Goal: Task Accomplishment & Management: Manage account settings

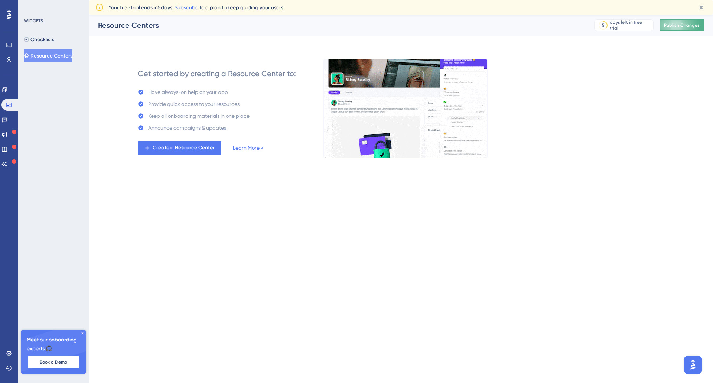
click at [678, 22] on button "Publish Changes" at bounding box center [681, 25] width 45 height 12
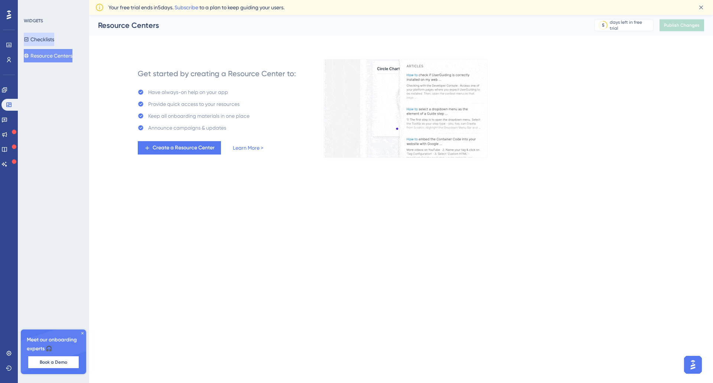
click at [50, 35] on button "Checklists" at bounding box center [39, 39] width 30 height 13
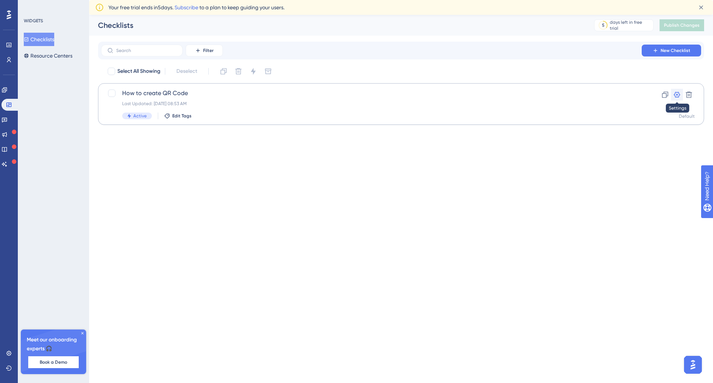
click at [676, 93] on icon at bounding box center [676, 94] width 7 height 7
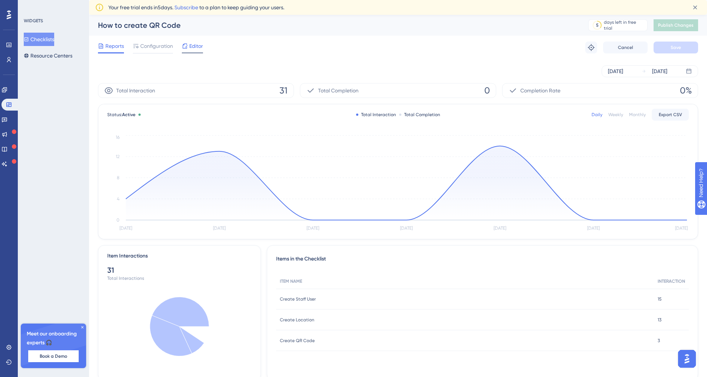
click at [192, 48] on span "Editor" at bounding box center [196, 46] width 14 height 9
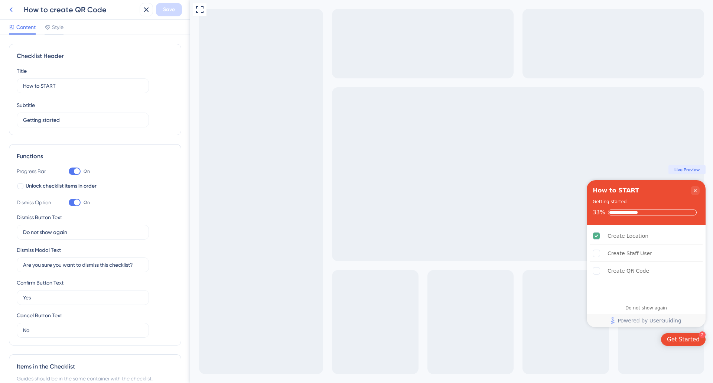
click at [7, 7] on icon at bounding box center [11, 9] width 9 height 9
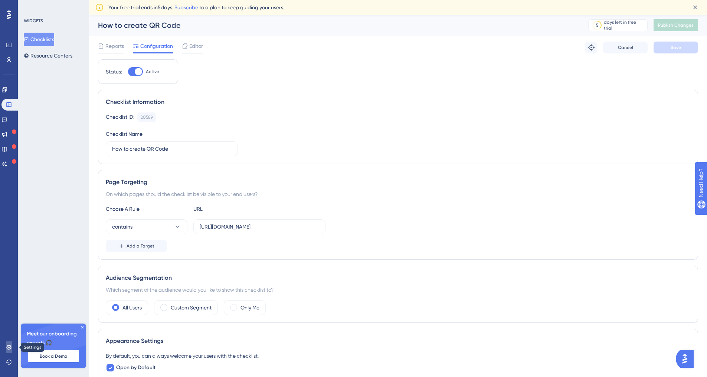
click at [10, 349] on icon at bounding box center [8, 347] width 5 height 5
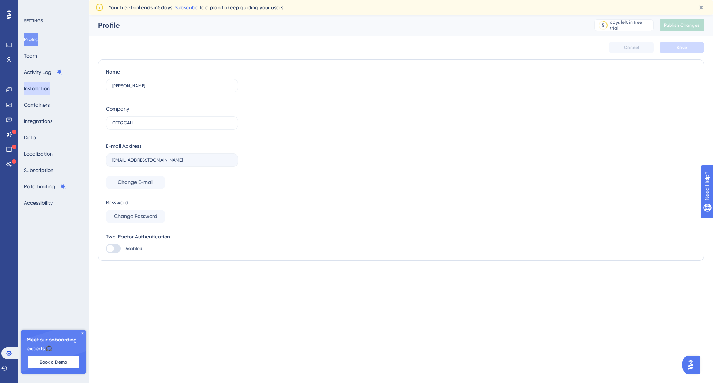
click at [50, 89] on button "Installation" at bounding box center [37, 88] width 26 height 13
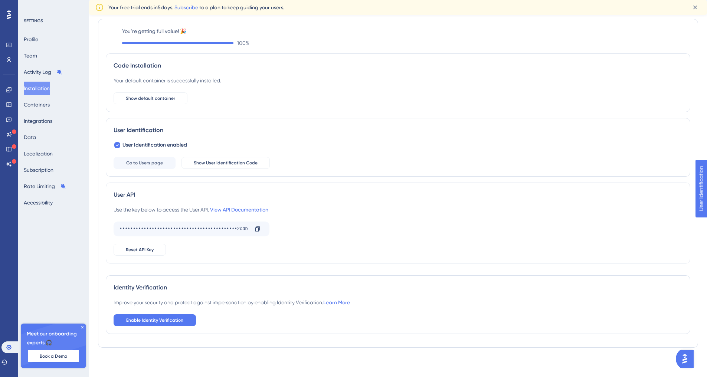
scroll to position [23, 0]
click at [154, 317] on span "Enable Identity Verification" at bounding box center [154, 320] width 57 height 6
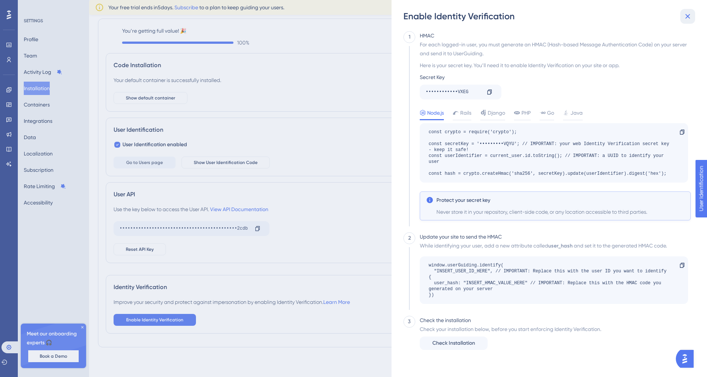
click at [689, 17] on icon at bounding box center [688, 16] width 5 height 5
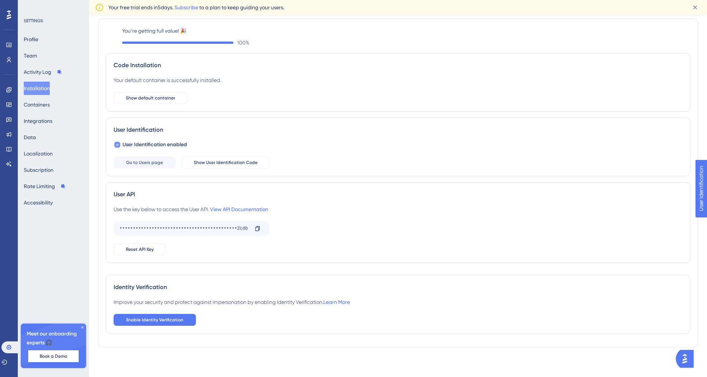
click at [118, 143] on icon at bounding box center [117, 145] width 3 height 6
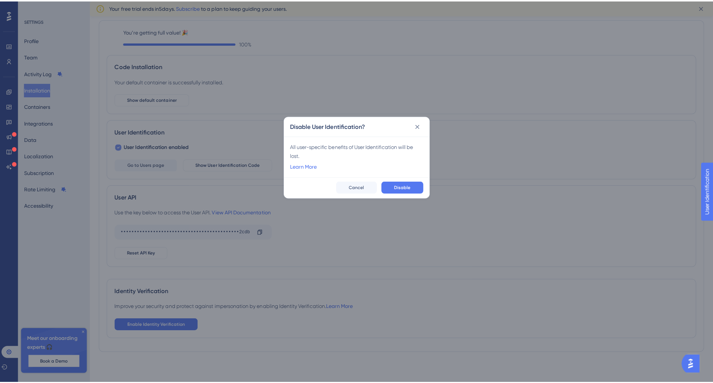
scroll to position [17, 0]
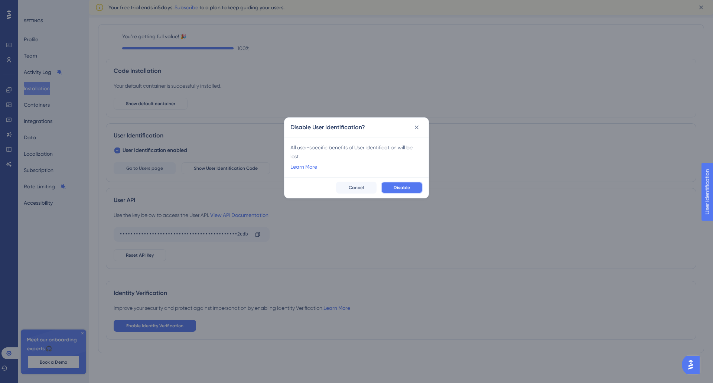
click at [420, 188] on button "Disable" at bounding box center [402, 188] width 42 height 12
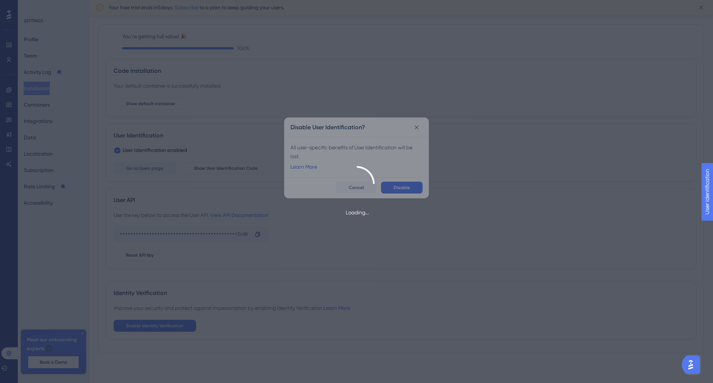
scroll to position [0, 0]
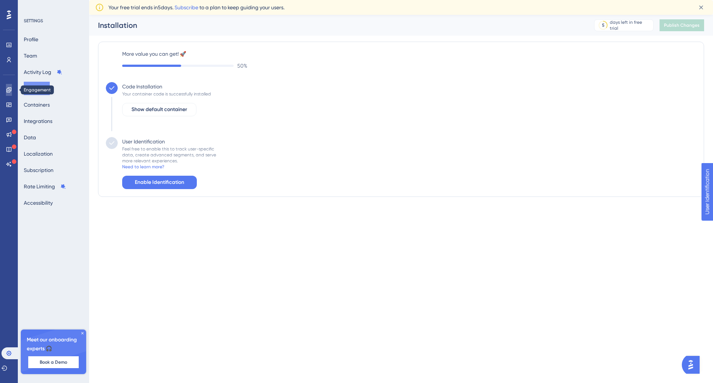
click at [6, 91] on icon at bounding box center [9, 90] width 6 height 6
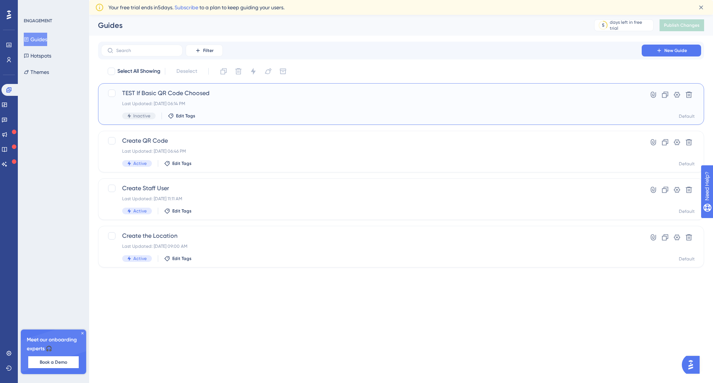
click at [304, 97] on span "TEST If Basic QR Code Choosed" at bounding box center [371, 93] width 498 height 9
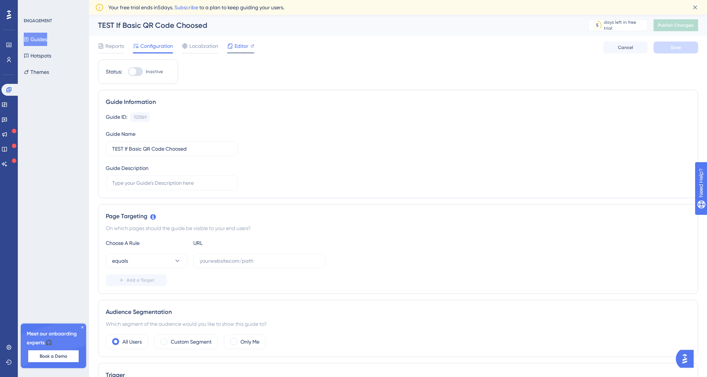
click at [240, 43] on span "Editor" at bounding box center [242, 46] width 14 height 9
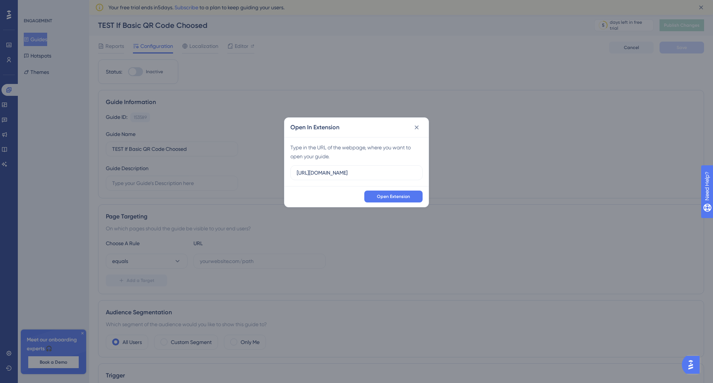
click at [385, 203] on div "Open Extension" at bounding box center [356, 196] width 144 height 21
click at [385, 198] on span "Open Extension" at bounding box center [393, 196] width 33 height 6
click at [8, 103] on div "Open In Extension Type in the URL of the webpage, where you want to open your g…" at bounding box center [356, 191] width 713 height 383
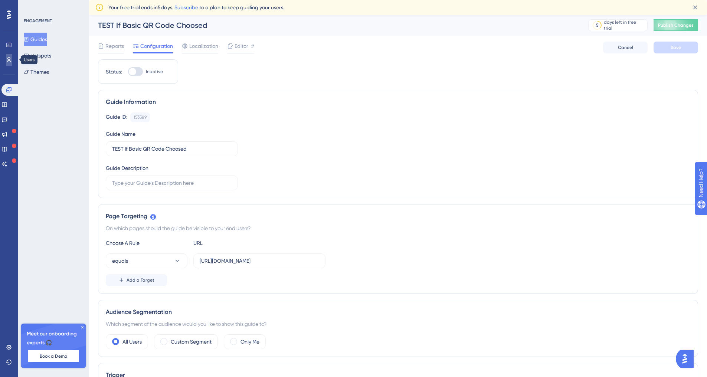
click at [9, 58] on icon at bounding box center [9, 59] width 4 height 5
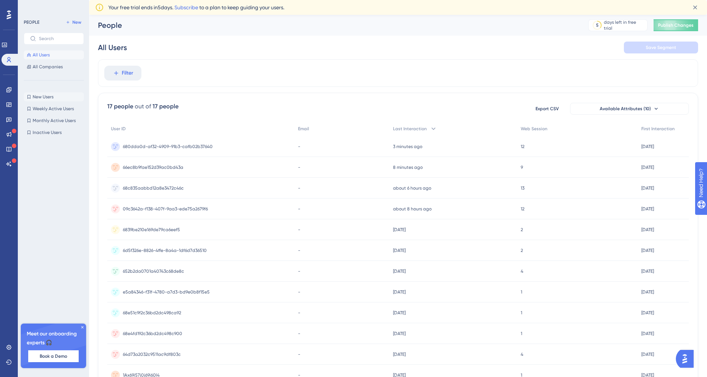
click at [48, 96] on span "New Users" at bounding box center [43, 97] width 21 height 6
click at [168, 70] on span "10 days ago" at bounding box center [172, 73] width 13 height 6
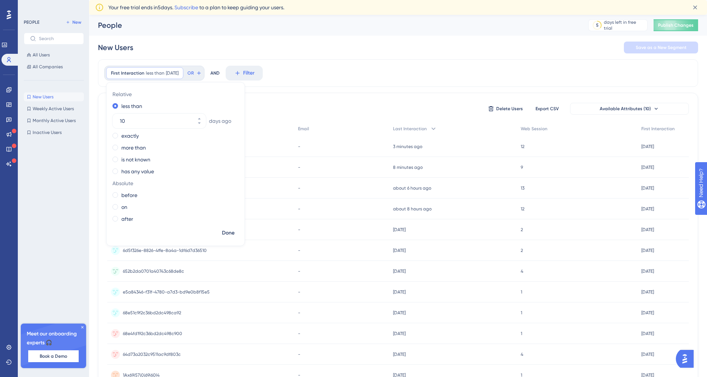
click at [190, 49] on div "New Users Save as a New Segment" at bounding box center [398, 48] width 600 height 24
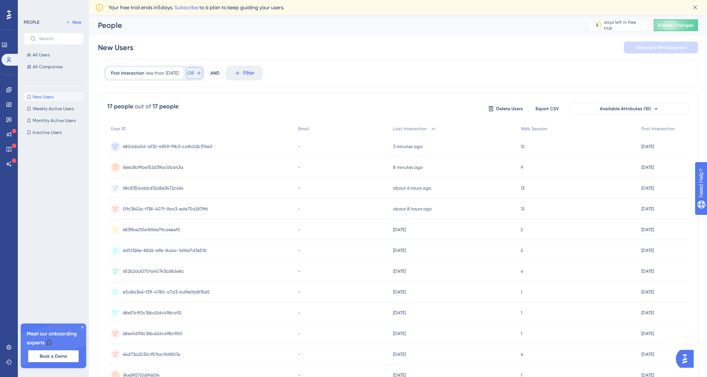
click at [203, 74] on button "OR" at bounding box center [194, 73] width 16 height 12
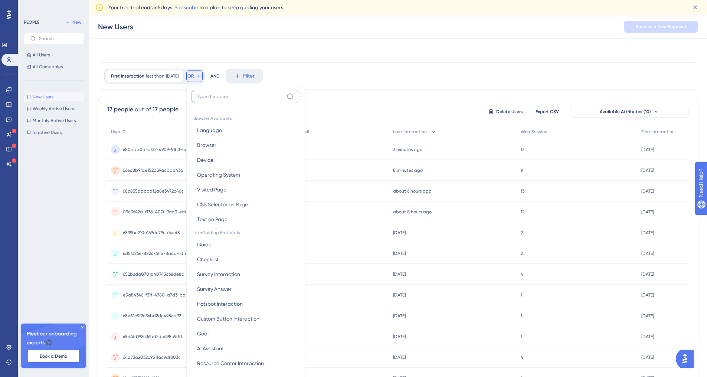
scroll to position [30, 0]
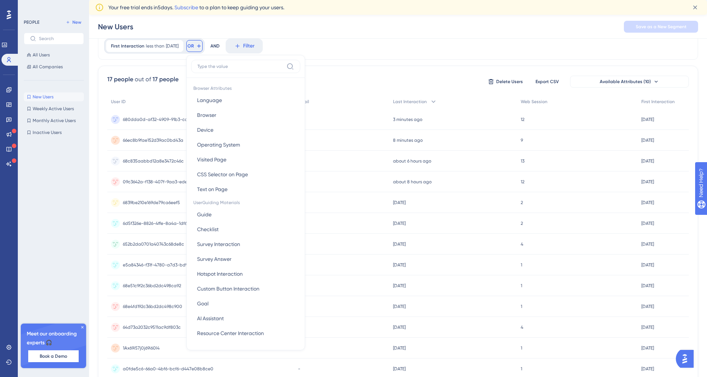
click at [204, 74] on div at bounding box center [245, 69] width 109 height 18
click at [245, 167] on button "CSS Selector on Page CSS Selector on Page" at bounding box center [245, 174] width 109 height 15
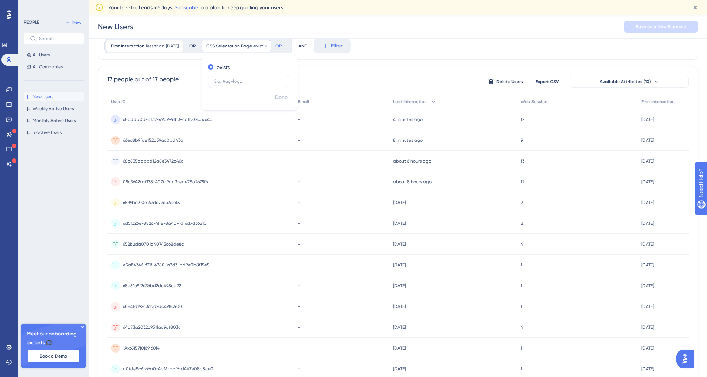
click at [263, 48] on span "exists" at bounding box center [260, 46] width 12 height 6
click at [196, 46] on div "First Interaction less than 10 days ago 10 days ago Remove OR" at bounding box center [154, 46] width 100 height 15
click at [194, 47] on span "OR" at bounding box center [191, 46] width 6 height 6
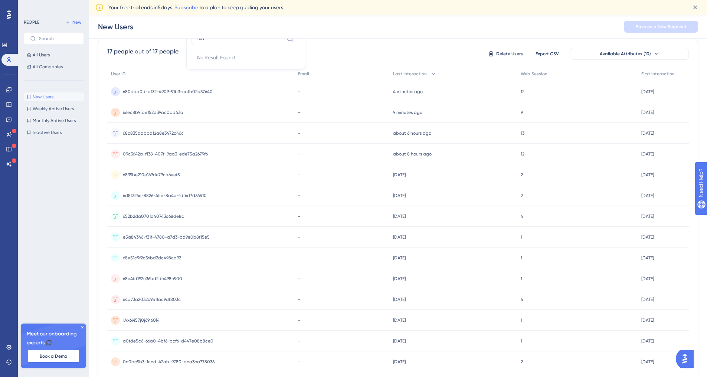
scroll to position [0, 0]
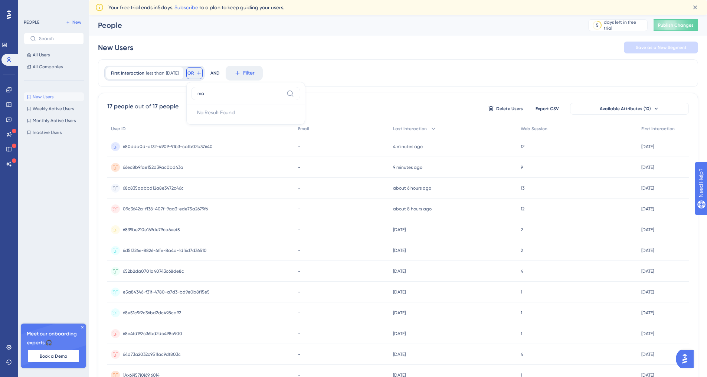
type input "m"
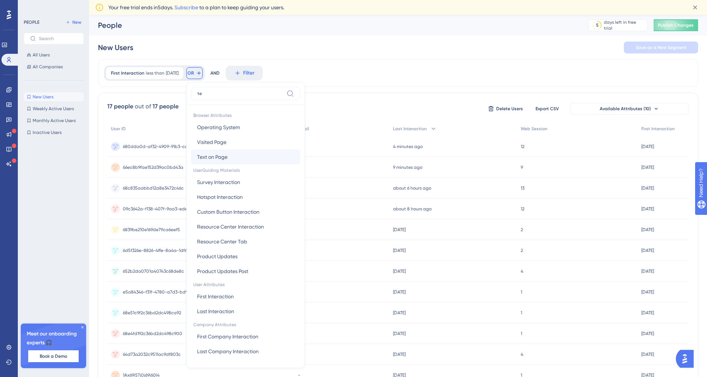
type input "te"
click at [242, 156] on button "Text on Page Text on Page" at bounding box center [245, 157] width 109 height 15
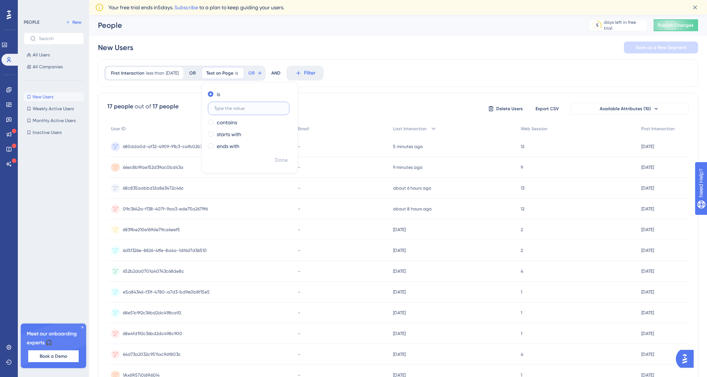
click at [239, 106] on input "text" at bounding box center [248, 108] width 69 height 5
paste input "2. Add logo"
type input "2. Add logo"
click at [232, 123] on label "contains" at bounding box center [227, 122] width 20 height 9
click at [226, 94] on div "is" at bounding box center [248, 94] width 81 height 9
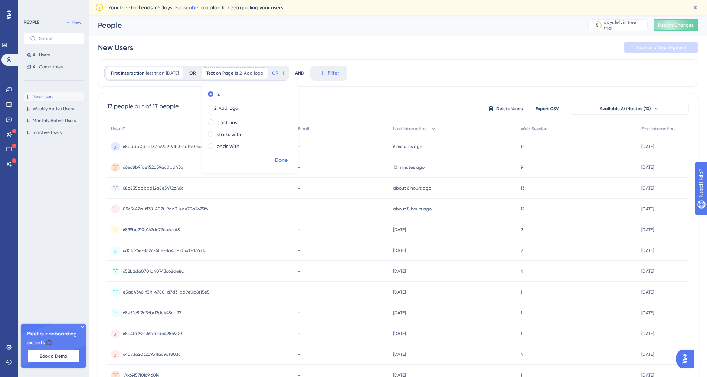
click at [288, 157] on span "Done" at bounding box center [281, 160] width 13 height 9
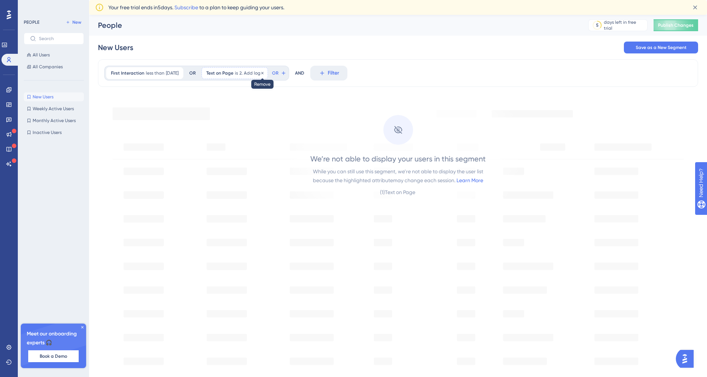
click at [265, 71] on icon at bounding box center [262, 73] width 4 height 4
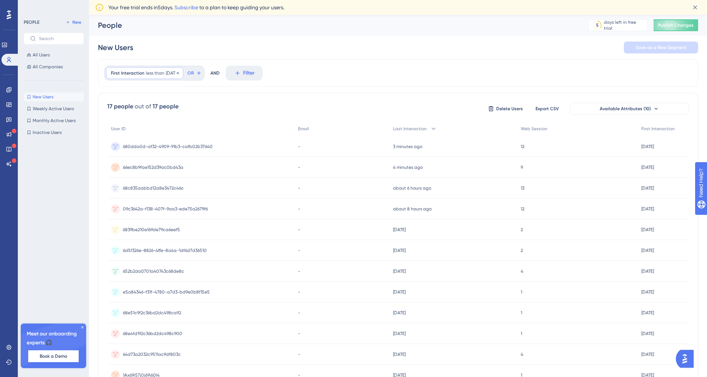
click at [179, 72] on span "10 days ago" at bounding box center [172, 73] width 13 height 6
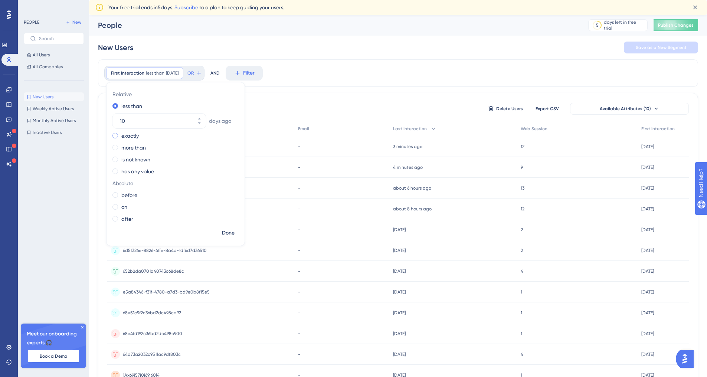
click at [154, 135] on div "exactly" at bounding box center [174, 135] width 123 height 9
click at [199, 78] on button "OR" at bounding box center [191, 73] width 16 height 12
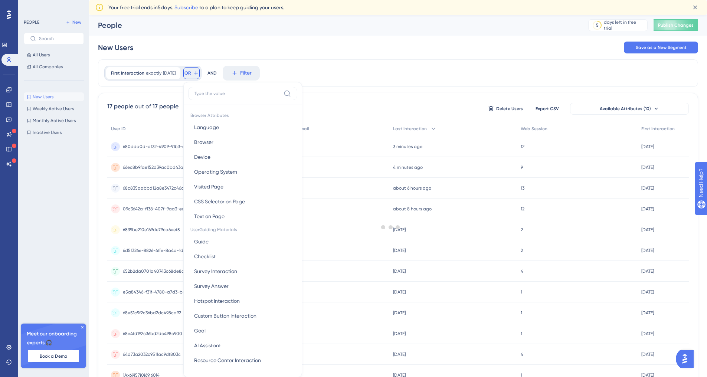
scroll to position [12, 0]
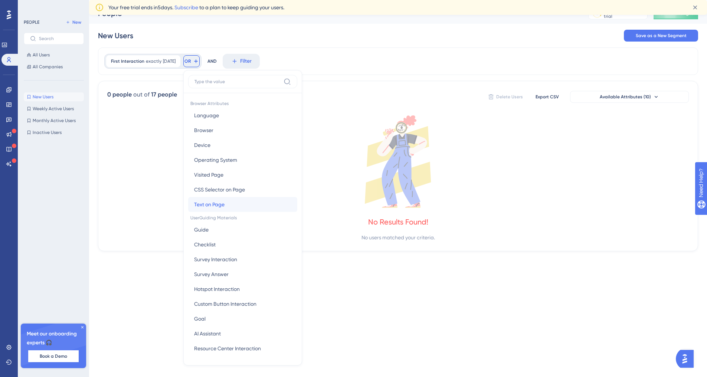
click at [220, 200] on button "Text on Page Text on Page" at bounding box center [242, 204] width 109 height 15
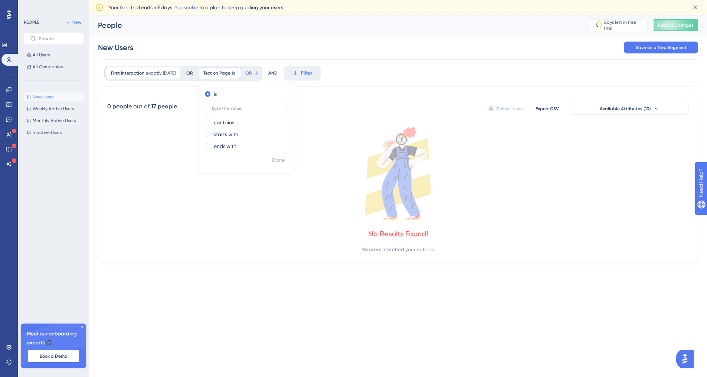
scroll to position [0, 0]
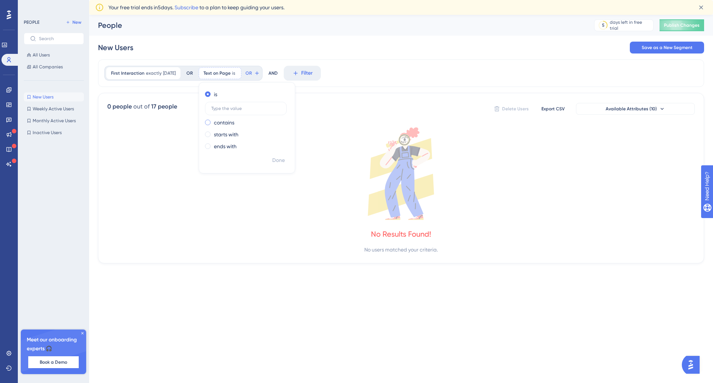
click at [231, 122] on label "contains" at bounding box center [224, 122] width 20 height 9
click at [217, 94] on label "is" at bounding box center [215, 94] width 3 height 9
click at [238, 104] on label at bounding box center [246, 108] width 82 height 13
click at [238, 106] on input "text" at bounding box center [245, 108] width 69 height 5
paste input "2. Add logo"
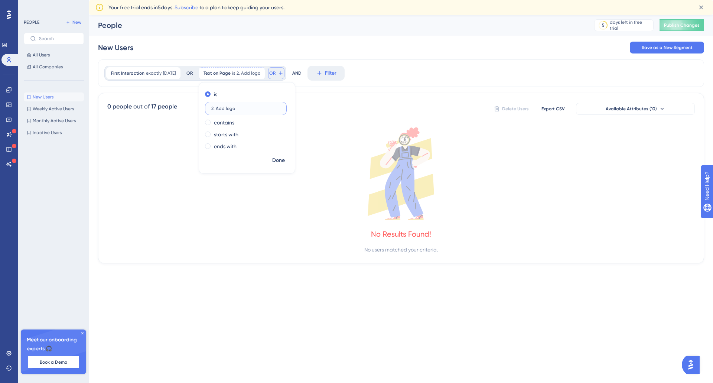
type input "2. Add logo"
click at [284, 75] on icon at bounding box center [281, 73] width 6 height 6
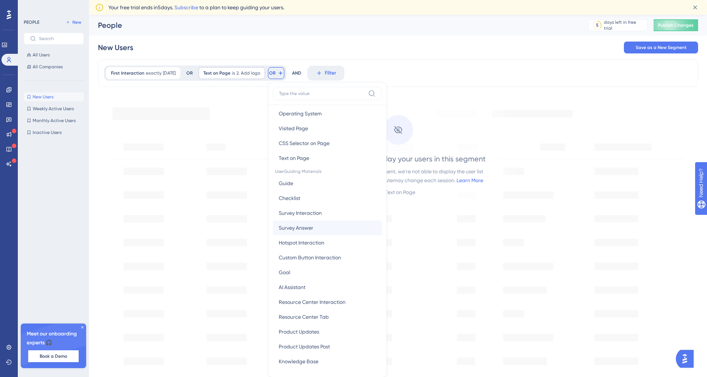
scroll to position [180, 0]
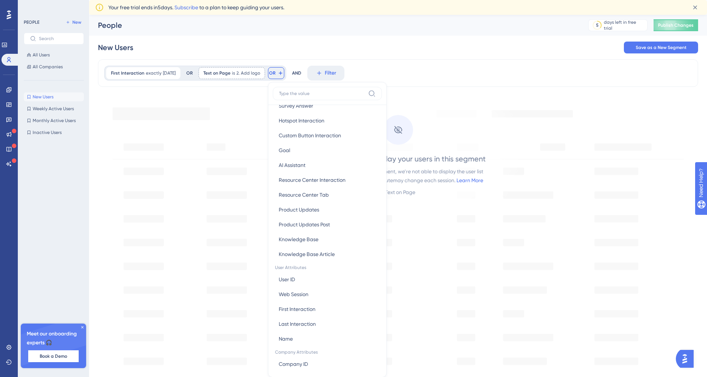
click at [193, 72] on div "OR" at bounding box center [189, 73] width 6 height 6
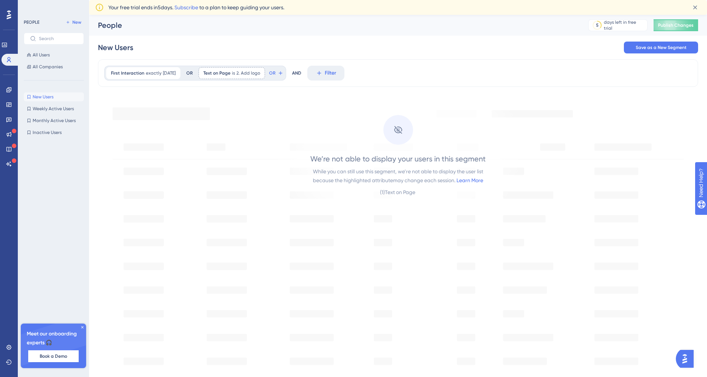
click at [193, 72] on div "OR" at bounding box center [189, 73] width 6 height 6
click at [665, 48] on span "Save as a New Segment" at bounding box center [661, 48] width 51 height 6
click at [34, 57] on span "All Users" at bounding box center [41, 55] width 17 height 6
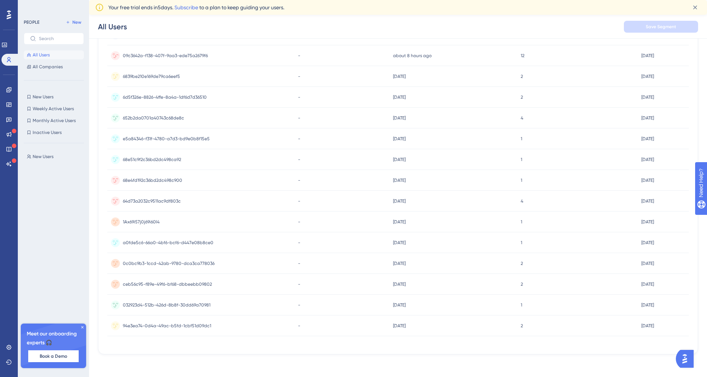
scroll to position [0, 0]
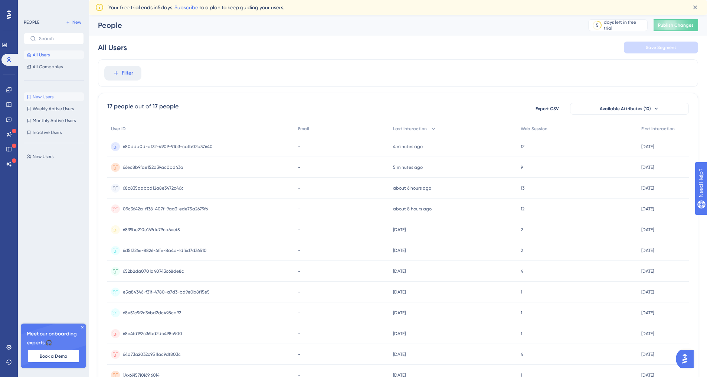
click at [45, 100] on button "New Users New Users" at bounding box center [54, 96] width 60 height 9
click at [50, 107] on span "Weekly Active Users" at bounding box center [53, 109] width 41 height 6
click at [60, 98] on button "New Users New Users" at bounding box center [54, 96] width 60 height 9
click at [57, 118] on span "Monthly Active Users" at bounding box center [54, 121] width 43 height 6
click at [46, 134] on span "Inactive Users" at bounding box center [47, 133] width 29 height 6
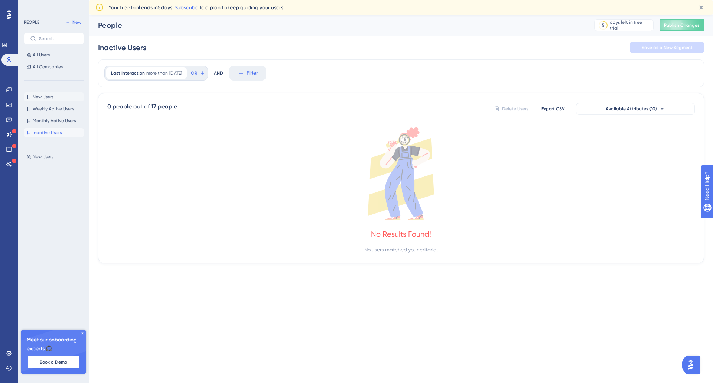
click at [48, 96] on span "New Users" at bounding box center [43, 97] width 21 height 6
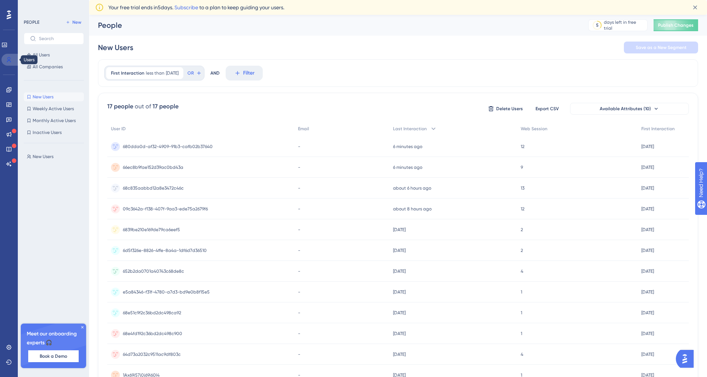
click at [7, 59] on icon at bounding box center [9, 60] width 6 height 6
click at [9, 57] on icon at bounding box center [9, 59] width 4 height 5
click at [43, 54] on span "All Users" at bounding box center [41, 55] width 17 height 6
click at [140, 71] on button "Filter" at bounding box center [122, 73] width 37 height 15
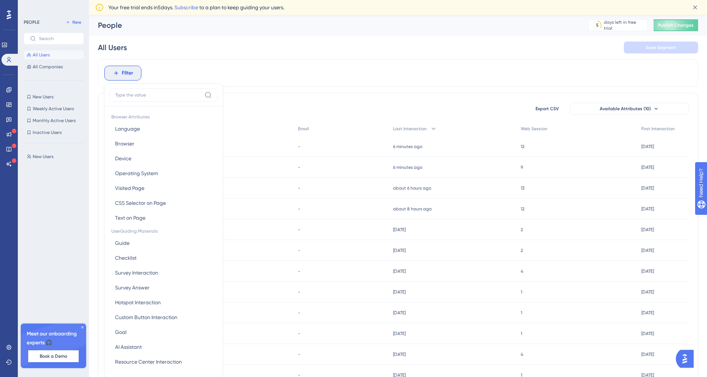
scroll to position [42, 0]
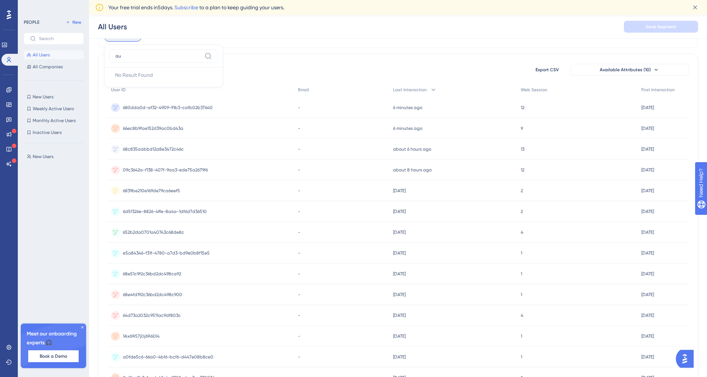
type input "a"
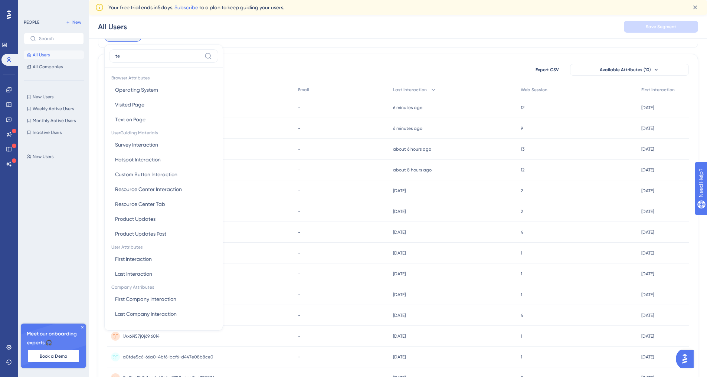
type input "te"
click at [289, 61] on div "17 people out of 17 people Export CSV Available Attributes (10) User ID Email L…" at bounding box center [398, 261] width 600 height 415
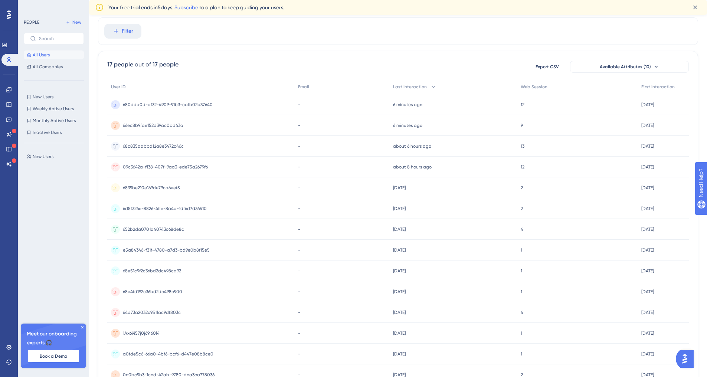
scroll to position [0, 0]
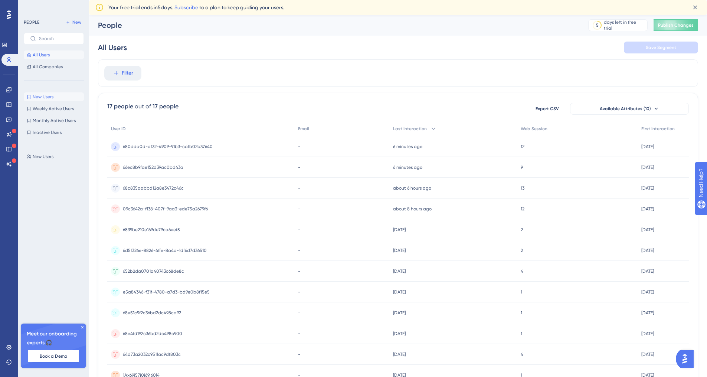
click at [46, 100] on span "New Users" at bounding box center [43, 97] width 21 height 6
click at [180, 73] on icon at bounding box center [178, 73] width 4 height 4
click at [48, 98] on span "New Users" at bounding box center [43, 97] width 21 height 6
click at [202, 73] on icon at bounding box center [199, 73] width 6 height 6
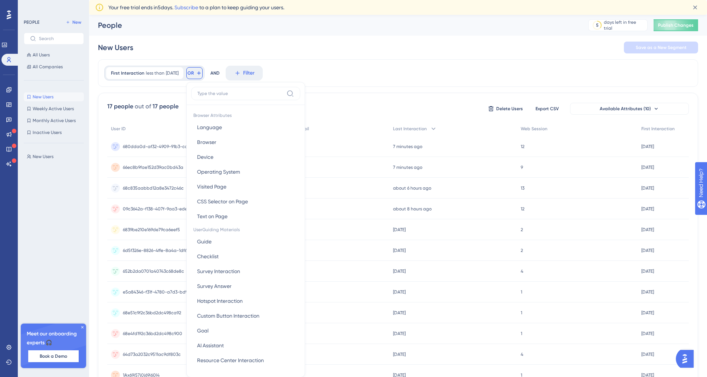
scroll to position [39, 0]
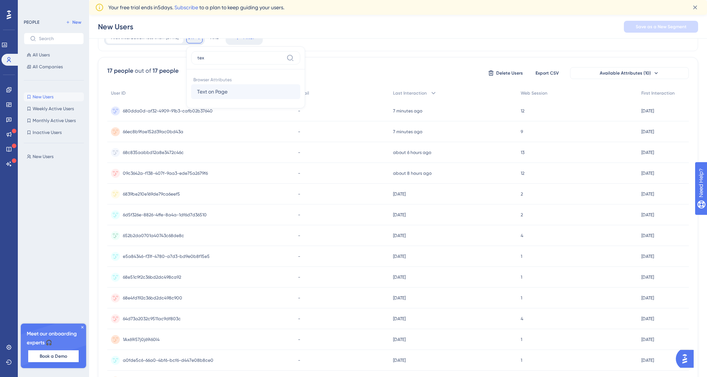
type input "tex"
click at [222, 86] on button "Text on Page Text on Page" at bounding box center [245, 91] width 109 height 15
type input "2. Add logo"
click at [288, 124] on span "Done" at bounding box center [281, 124] width 13 height 9
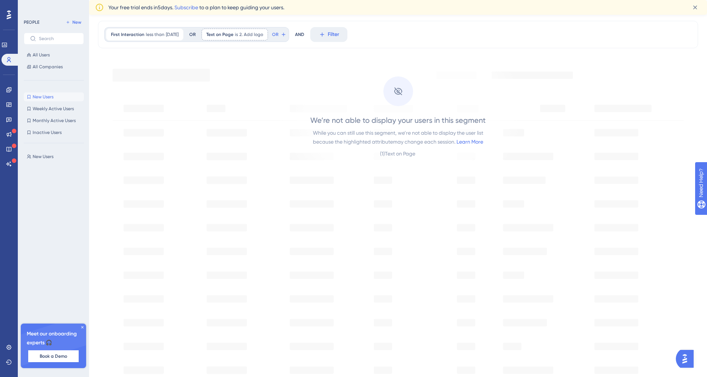
scroll to position [0, 6]
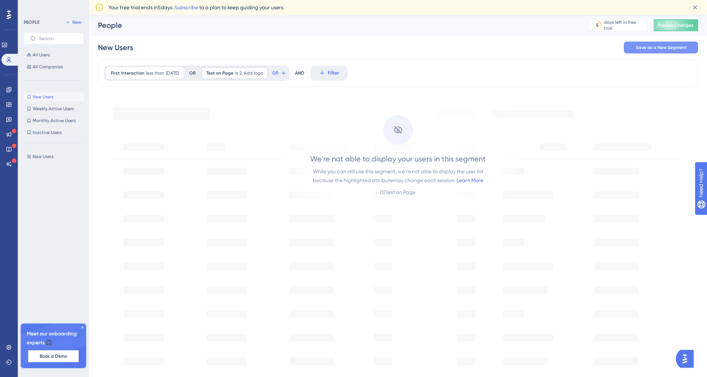
click at [645, 49] on span "Save as a New Segment" at bounding box center [661, 48] width 51 height 6
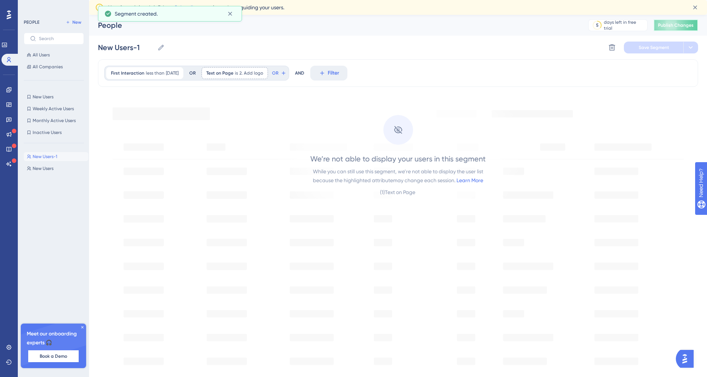
click at [683, 24] on button "Publish Changes" at bounding box center [676, 25] width 45 height 12
click at [132, 46] on input "New Users-1" at bounding box center [126, 47] width 56 height 10
drag, startPoint x: 137, startPoint y: 47, endPoint x: 75, endPoint y: 36, distance: 63.7
click at [89, 36] on div "Performance Users Engagement Widgets Feedback Product Updates Knowledge Base AI…" at bounding box center [398, 287] width 618 height 545
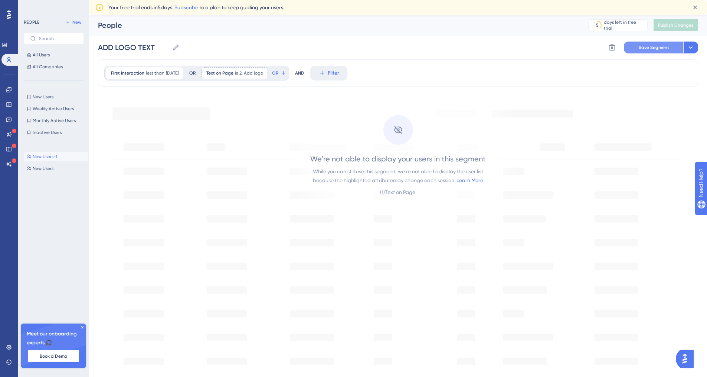
type input "ADD LOGO TEXT"
click at [634, 43] on button "Save Segment" at bounding box center [653, 48] width 59 height 12
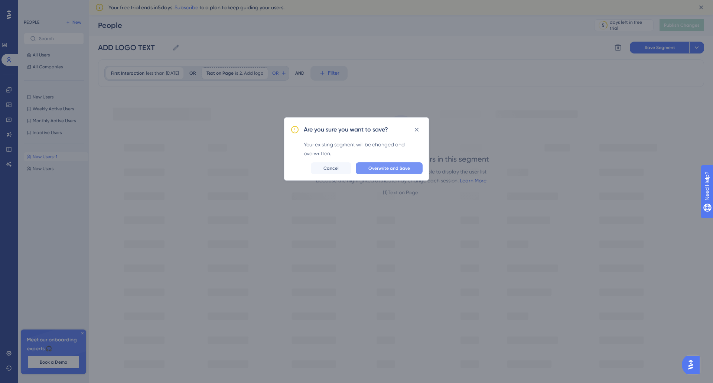
click at [398, 171] on button "Overwrite and Save" at bounding box center [389, 168] width 67 height 12
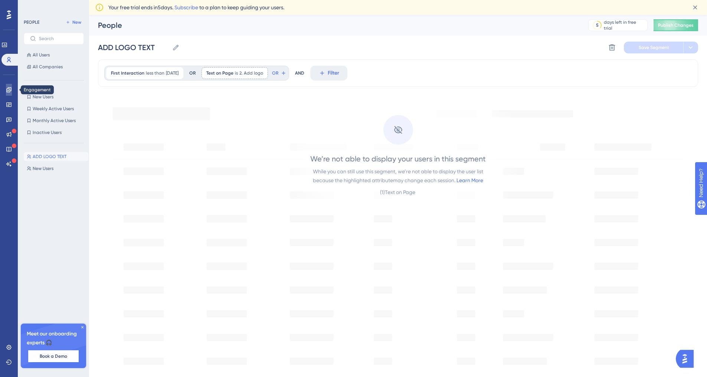
click at [10, 90] on icon at bounding box center [8, 89] width 5 height 5
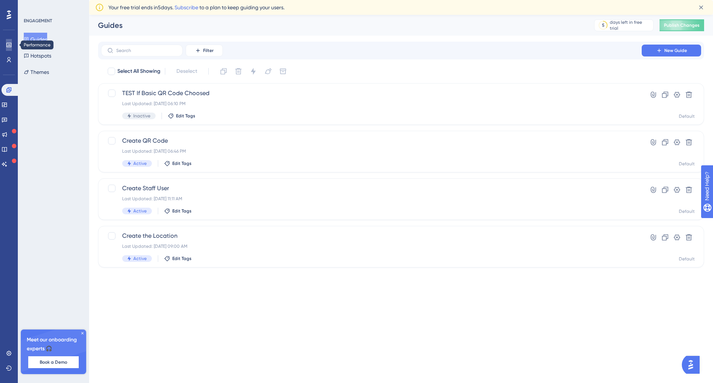
click at [11, 39] on link at bounding box center [9, 45] width 6 height 12
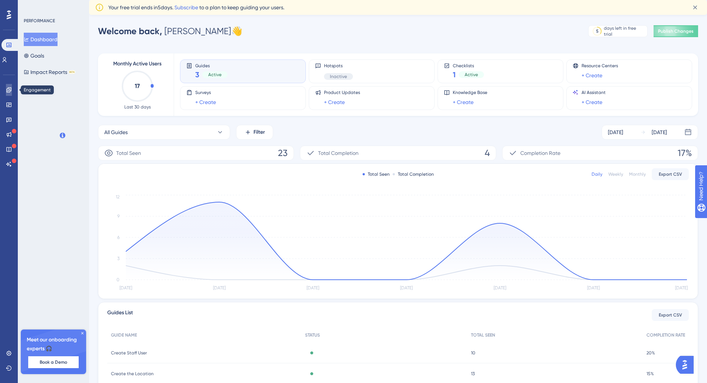
click at [7, 93] on link at bounding box center [9, 90] width 6 height 12
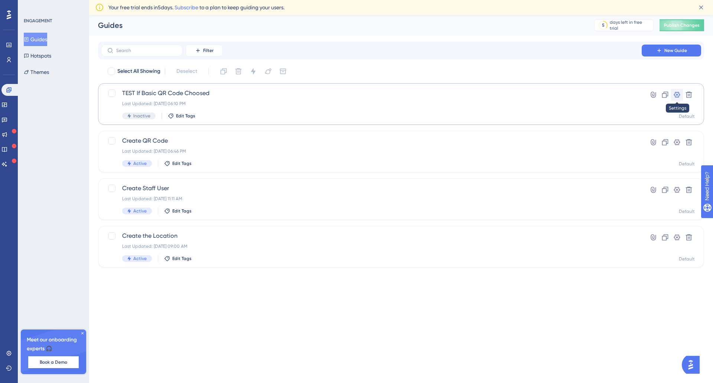
click at [674, 92] on icon at bounding box center [676, 94] width 7 height 7
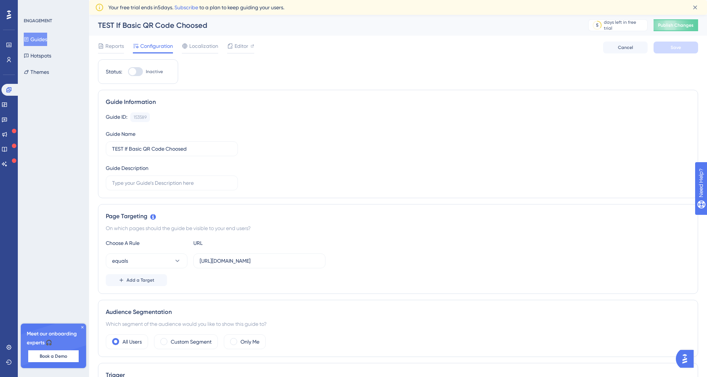
click at [138, 68] on div at bounding box center [135, 71] width 15 height 9
click at [128, 72] on input "Inactive" at bounding box center [128, 72] width 0 height 0
checkbox input "true"
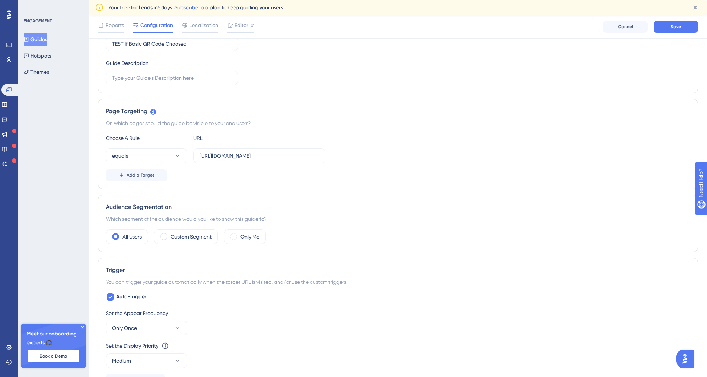
scroll to position [144, 0]
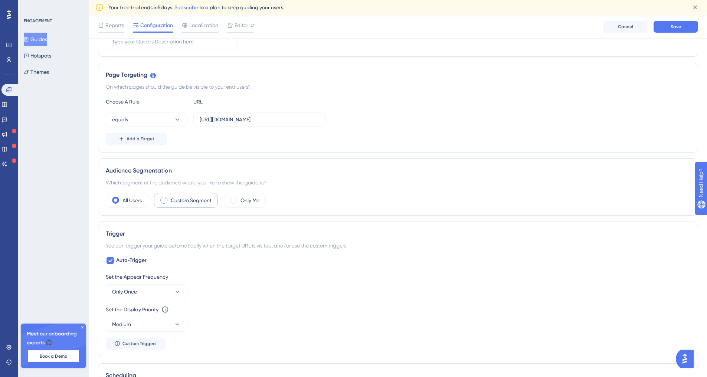
click at [197, 202] on label "Custom Segment" at bounding box center [191, 200] width 41 height 9
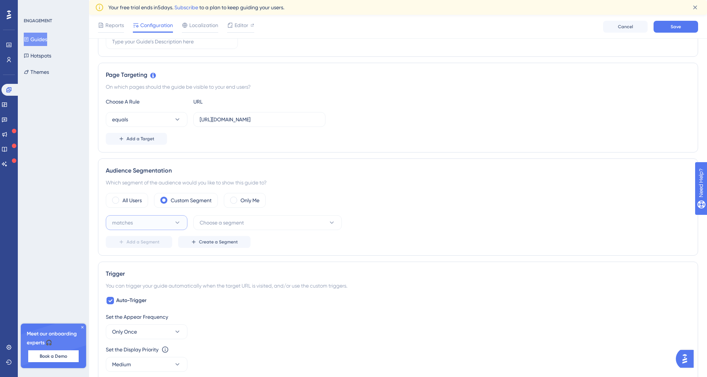
click at [169, 222] on button "matches" at bounding box center [147, 222] width 82 height 15
click at [153, 234] on div "matches matches doesn't match doesn't match" at bounding box center [147, 252] width 82 height 39
click at [147, 242] on div "matches matches" at bounding box center [147, 245] width 60 height 15
click at [226, 225] on span "Choose a segment" at bounding box center [222, 222] width 44 height 9
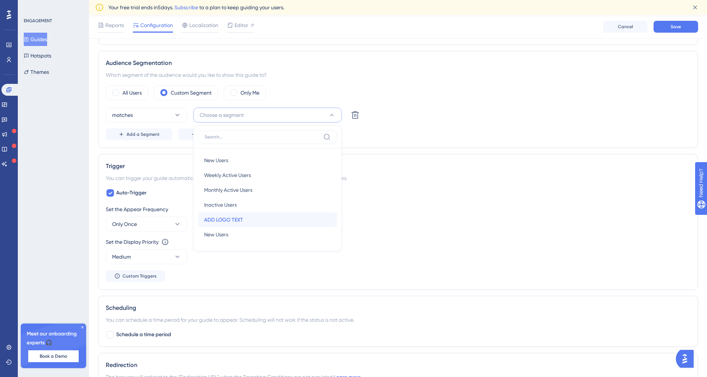
click at [228, 221] on span "ADD LOGO TEXT" at bounding box center [223, 219] width 39 height 9
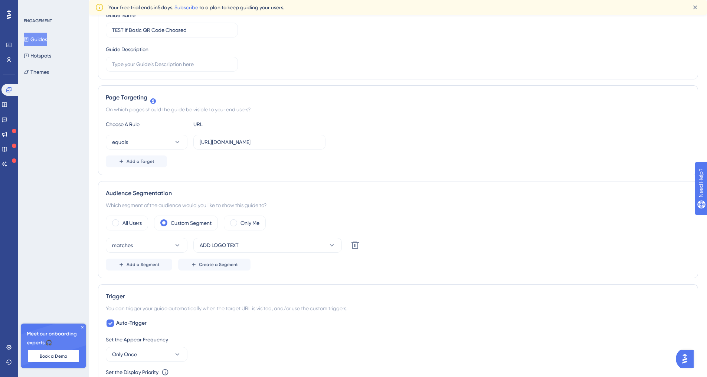
scroll to position [0, 0]
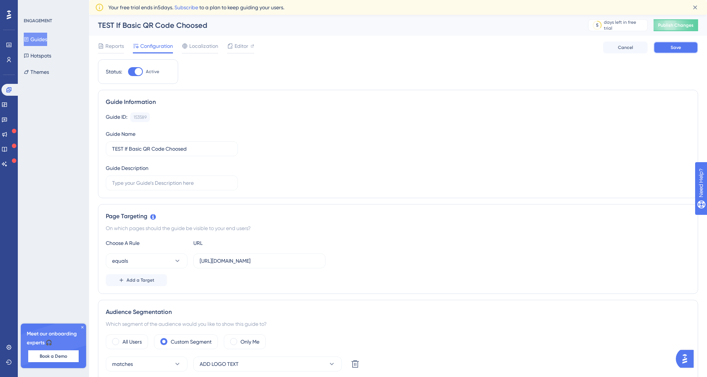
click at [691, 49] on button "Save" at bounding box center [676, 48] width 45 height 12
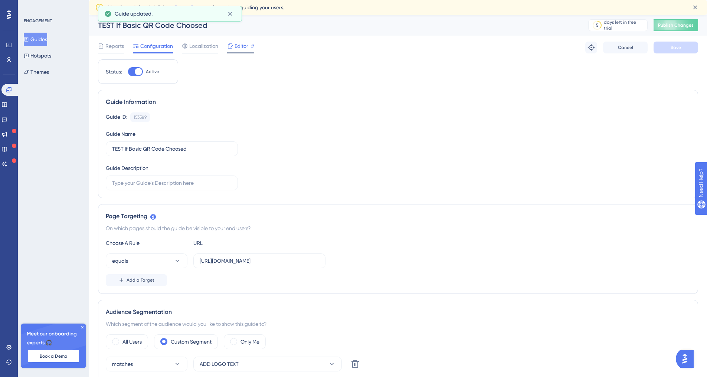
click at [244, 49] on span "Editor" at bounding box center [242, 46] width 14 height 9
click at [680, 27] on span "Publish Changes" at bounding box center [676, 25] width 36 height 6
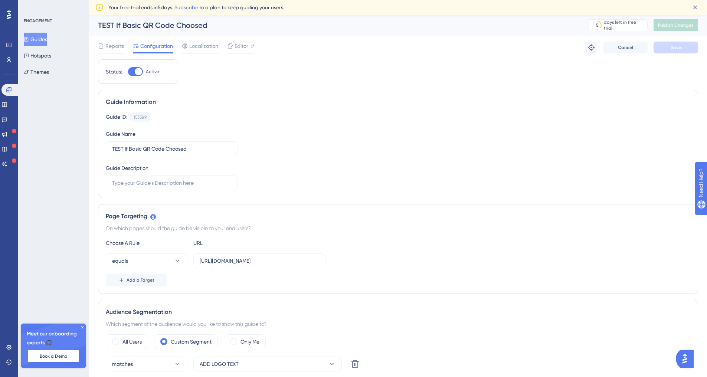
click at [42, 39] on button "Guides" at bounding box center [35, 39] width 23 height 13
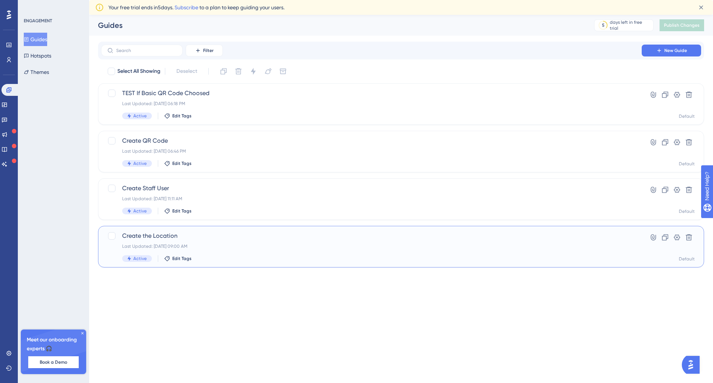
click at [250, 241] on div "Create the Location Last Updated: Oct 07 2025, 09:00 AM Active Edit Tags" at bounding box center [371, 246] width 498 height 30
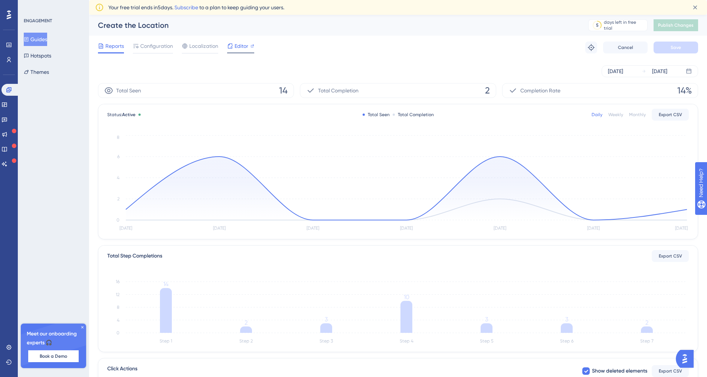
click at [239, 42] on span "Editor" at bounding box center [242, 46] width 14 height 9
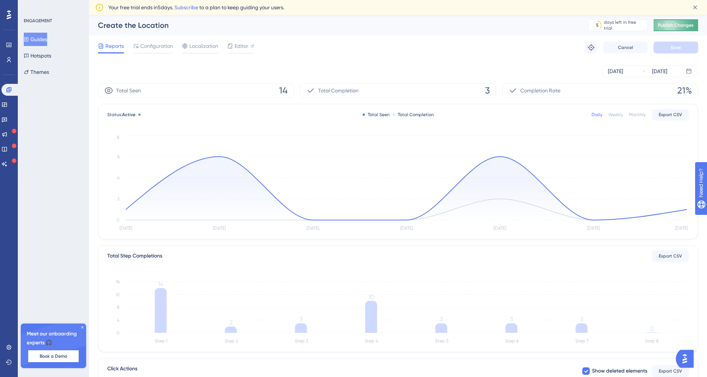
click at [690, 24] on span "Publish Changes" at bounding box center [676, 25] width 36 height 6
click at [38, 40] on button "Guides" at bounding box center [35, 39] width 23 height 13
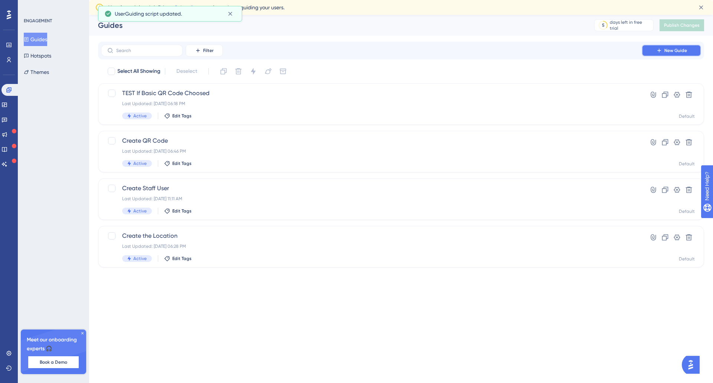
click at [656, 47] on button "New Guide" at bounding box center [671, 51] width 59 height 12
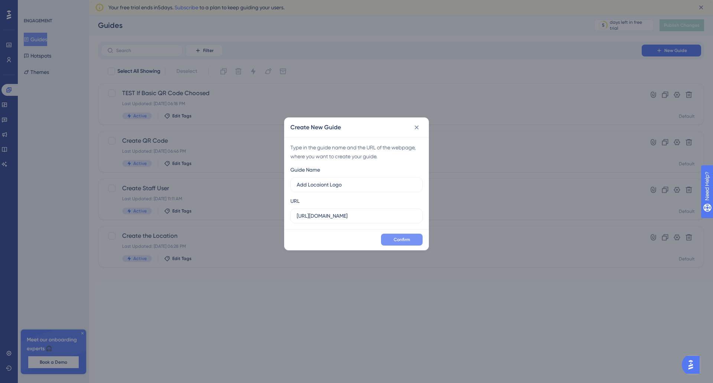
type input "Add Locaiont Logo"
click at [405, 239] on span "Confirm" at bounding box center [402, 240] width 16 height 6
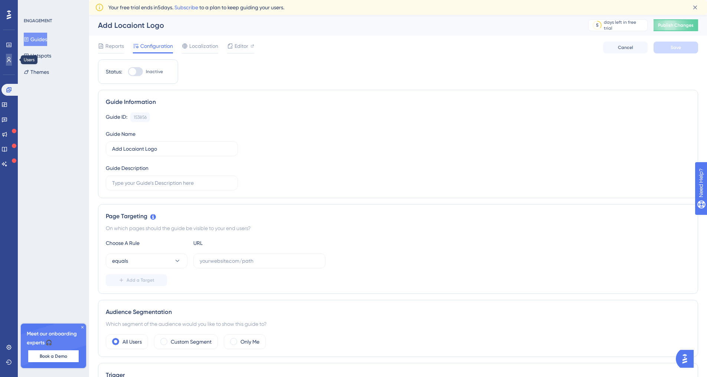
click at [8, 60] on icon at bounding box center [9, 60] width 6 height 6
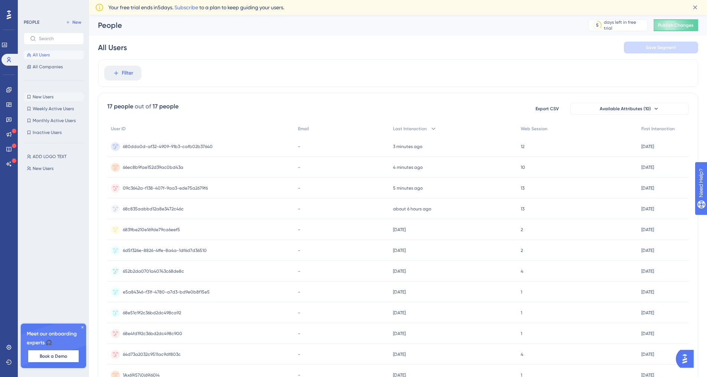
click at [51, 98] on span "New Users" at bounding box center [43, 97] width 21 height 6
click at [171, 74] on span "10 days ago" at bounding box center [172, 73] width 13 height 6
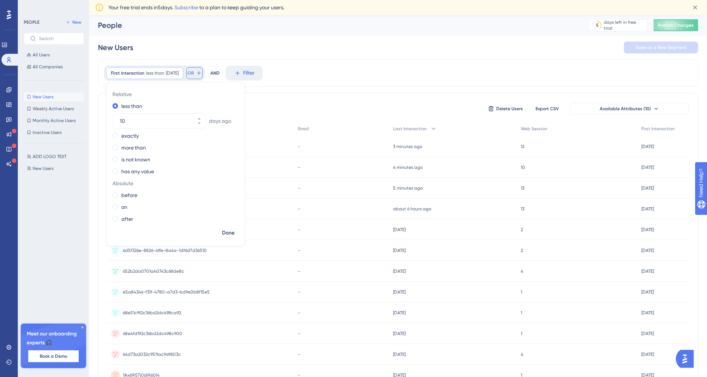
click at [194, 72] on span "OR" at bounding box center [191, 73] width 6 height 6
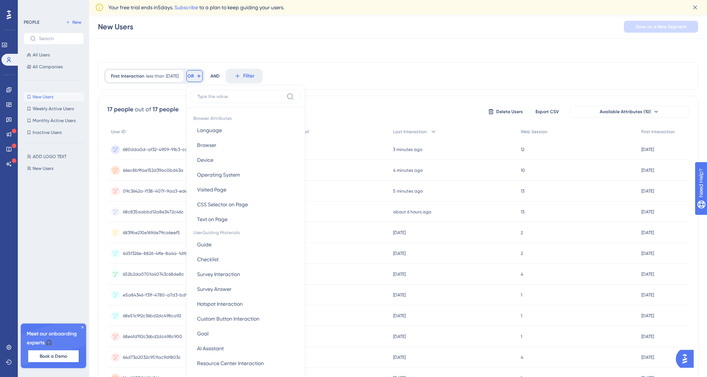
scroll to position [41, 0]
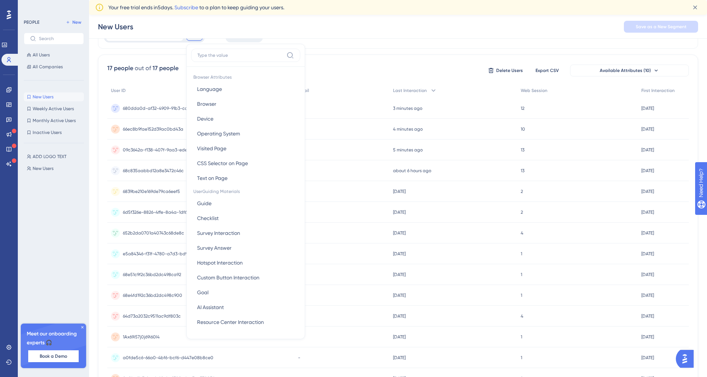
click at [232, 57] on input at bounding box center [241, 55] width 86 height 6
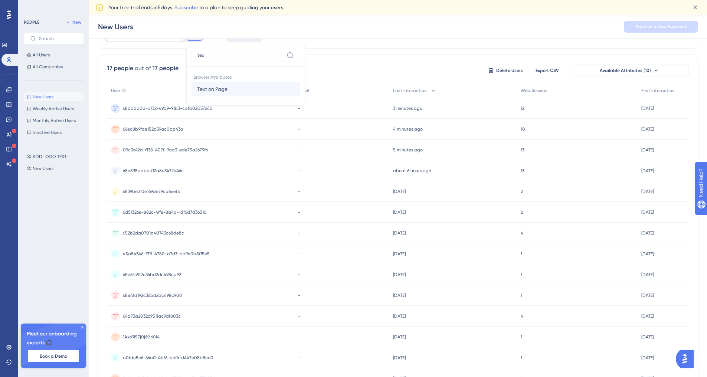
type input "tex"
click at [228, 86] on span "Text on Page" at bounding box center [212, 89] width 30 height 9
paste input "Upload Logo"
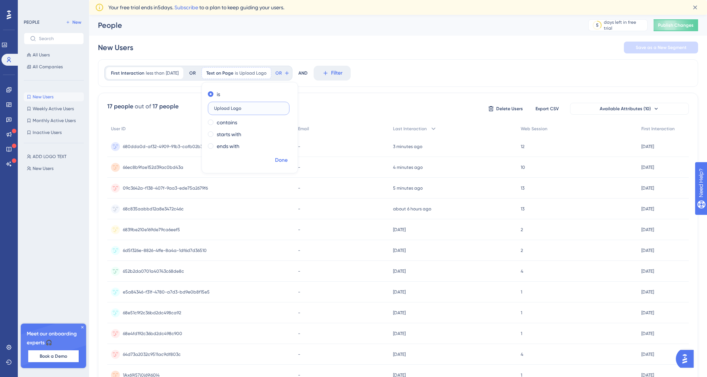
type input "Upload Logo"
click at [288, 162] on span "Done" at bounding box center [281, 160] width 13 height 9
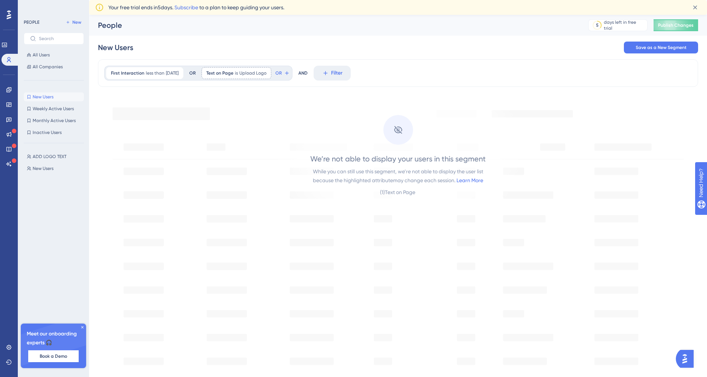
click at [135, 45] on div "New Users" at bounding box center [125, 47] width 54 height 10
click at [124, 47] on div "New Users" at bounding box center [115, 47] width 35 height 10
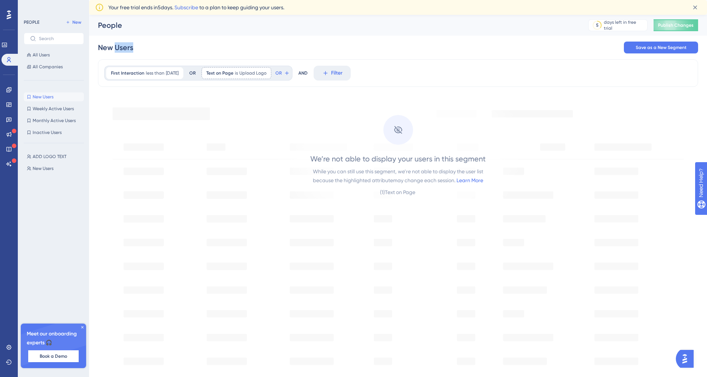
click at [124, 47] on div "New Users" at bounding box center [115, 47] width 35 height 10
click at [661, 45] on span "Save as a New Segment" at bounding box center [661, 48] width 51 height 6
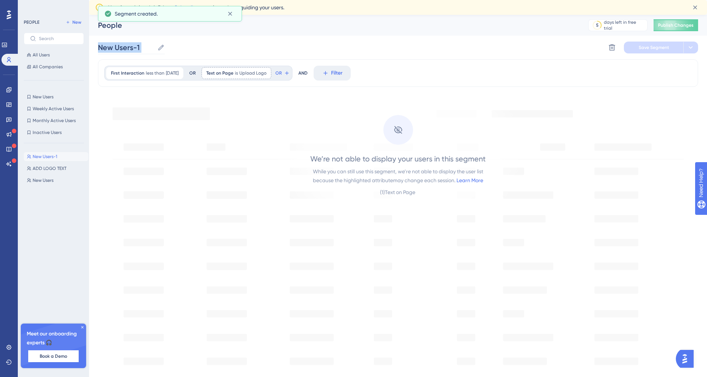
click at [156, 47] on label "New Users-1 New Users-1" at bounding box center [131, 47] width 67 height 13
click at [154, 47] on input "New Users-1" at bounding box center [126, 47] width 56 height 10
drag, startPoint x: 145, startPoint y: 46, endPoint x: 104, endPoint y: 47, distance: 40.9
click at [104, 47] on input "New Users-1" at bounding box center [126, 47] width 56 height 10
type input "N"
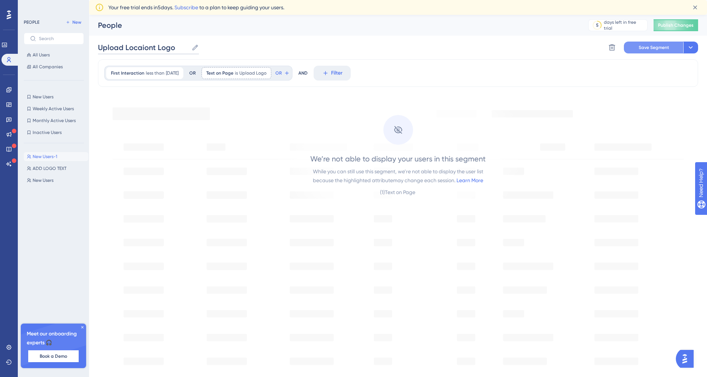
type input "Upload Locaiont Logo"
click at [656, 43] on button "Save Segment" at bounding box center [653, 48] width 59 height 12
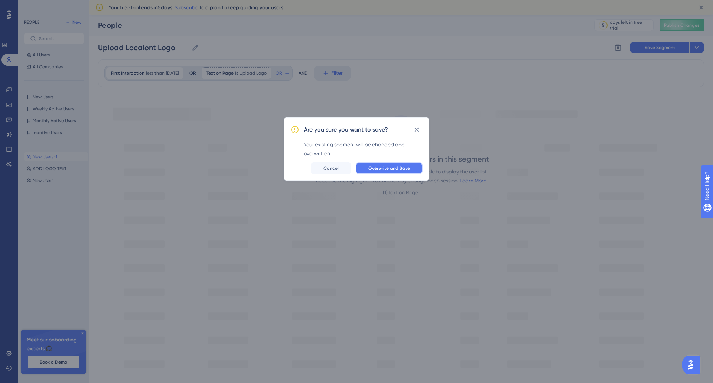
click at [387, 168] on span "Overwrite and Save" at bounding box center [389, 168] width 42 height 6
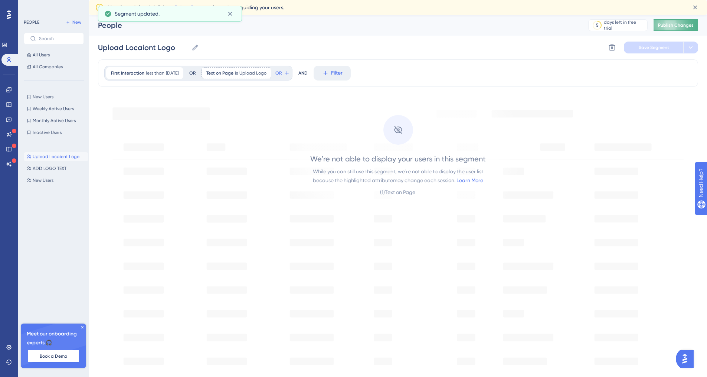
click at [682, 25] on button "Publish Changes" at bounding box center [676, 25] width 45 height 12
click at [10, 88] on icon at bounding box center [9, 90] width 6 height 6
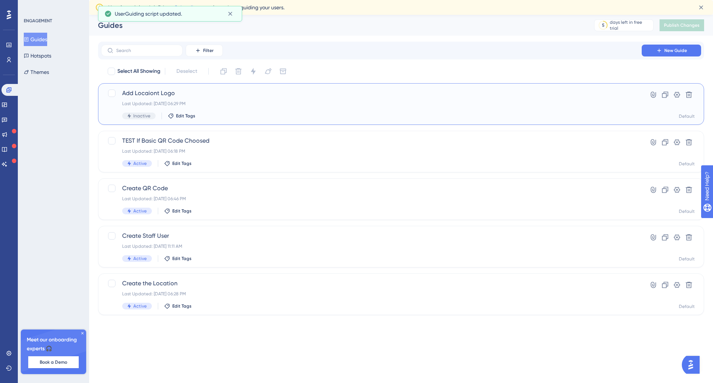
click at [190, 102] on div "Last Updated: Oct 09 2025, 06:29 PM" at bounding box center [371, 104] width 498 height 6
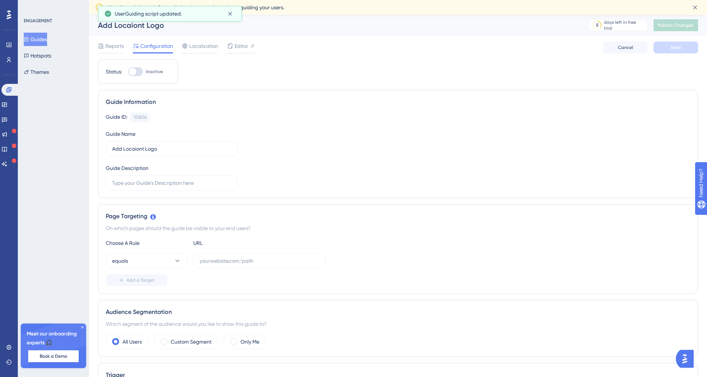
click at [135, 72] on div at bounding box center [132, 71] width 7 height 7
click at [128, 72] on input "Inactive" at bounding box center [128, 72] width 0 height 0
checkbox input "false"
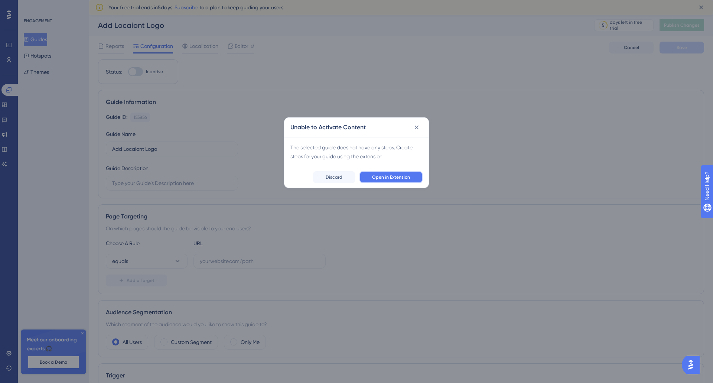
click at [381, 173] on button "Open in Extension" at bounding box center [390, 177] width 63 height 12
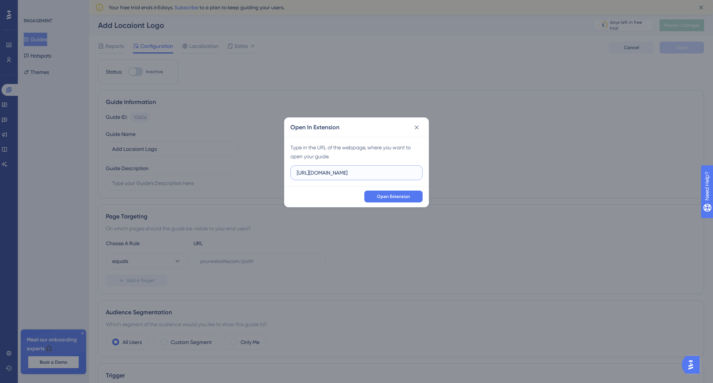
drag, startPoint x: 385, startPoint y: 175, endPoint x: 208, endPoint y: 156, distance: 177.4
click at [208, 156] on div "Open In Extension Type in the URL of the webpage, where you want to open your g…" at bounding box center [356, 191] width 713 height 383
paste input "/business/list"
type input "https://app.getqcall.com/business/list"
click at [376, 199] on button "Open Extension" at bounding box center [393, 196] width 58 height 12
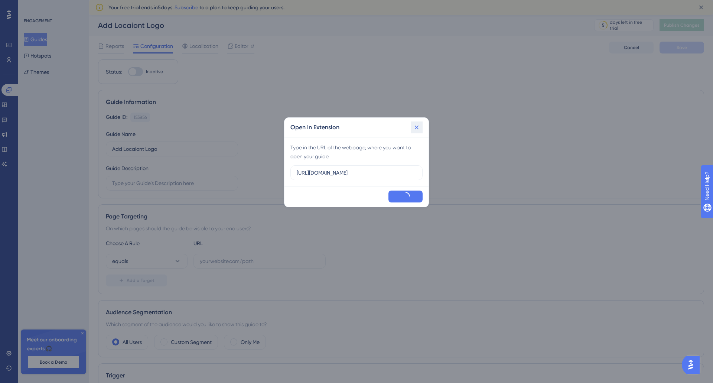
click at [417, 125] on icon at bounding box center [416, 127] width 7 height 7
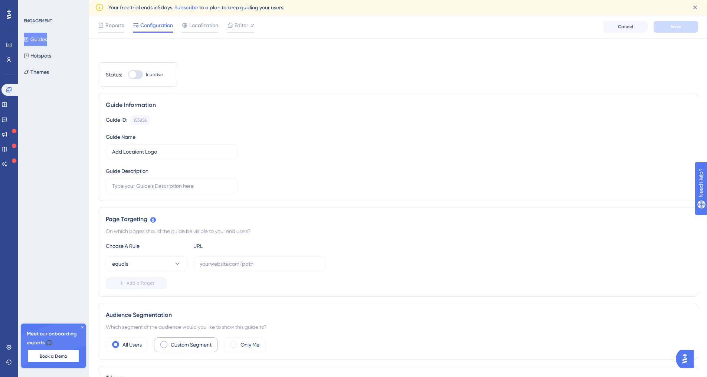
scroll to position [114, 0]
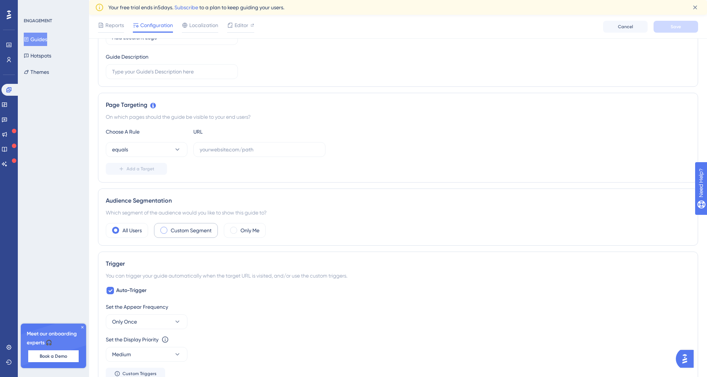
click at [191, 225] on div "Custom Segment" at bounding box center [186, 230] width 64 height 15
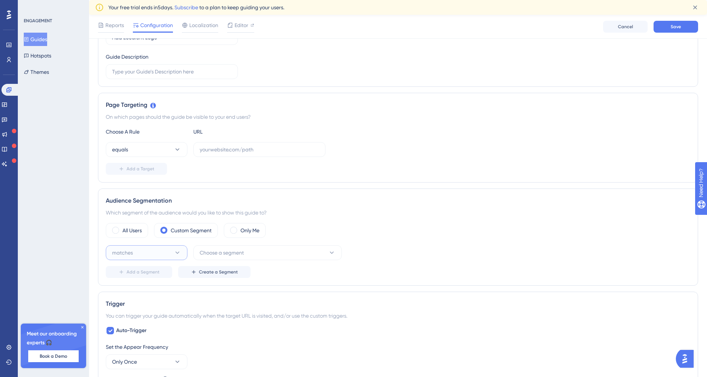
click at [168, 252] on button "matches" at bounding box center [147, 252] width 82 height 15
click at [222, 254] on span "Choose a segment" at bounding box center [222, 252] width 44 height 9
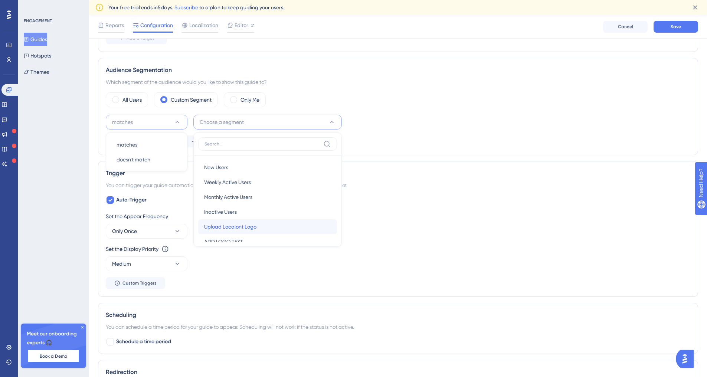
click at [265, 232] on div "Upload Locaiont Logo Upload Locaiont Logo" at bounding box center [267, 226] width 127 height 15
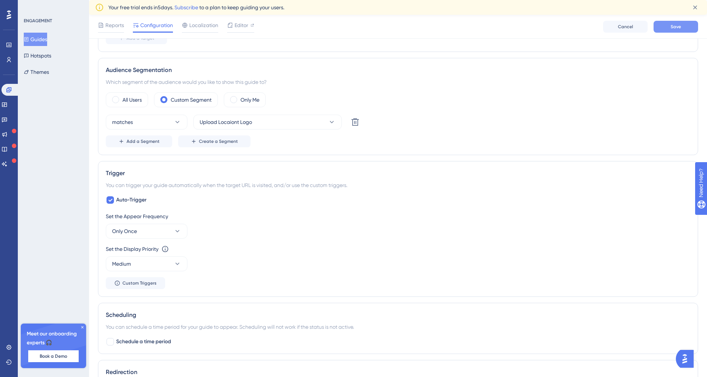
click at [679, 31] on button "Save" at bounding box center [676, 27] width 45 height 12
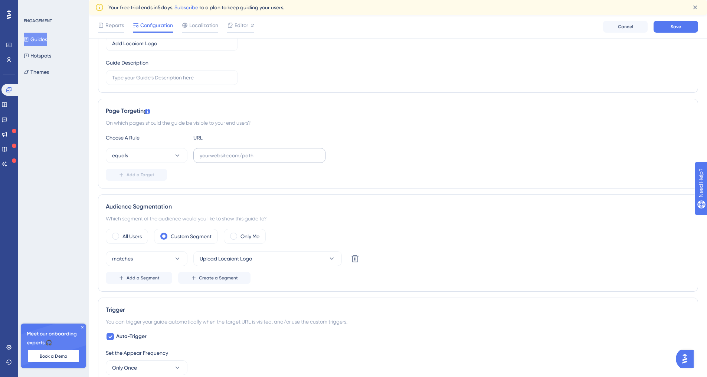
scroll to position [108, 6]
click at [211, 155] on input "text" at bounding box center [260, 156] width 120 height 8
paste input "https://app.getqcall.com/business/list"
type input "https://app.getqcall.com/business/list"
click at [144, 176] on span "Add a Target" at bounding box center [141, 175] width 28 height 6
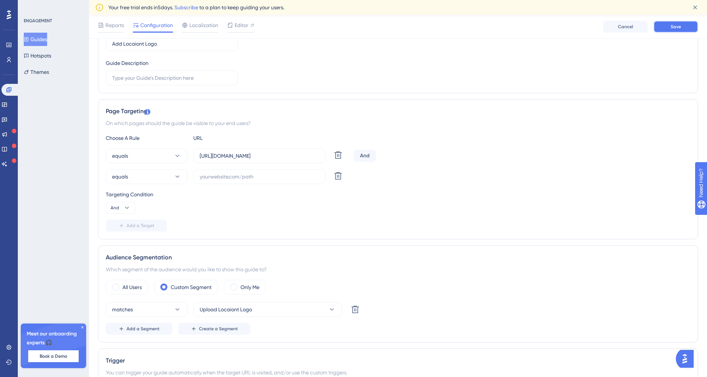
click at [684, 26] on button "Save" at bounding box center [676, 27] width 45 height 12
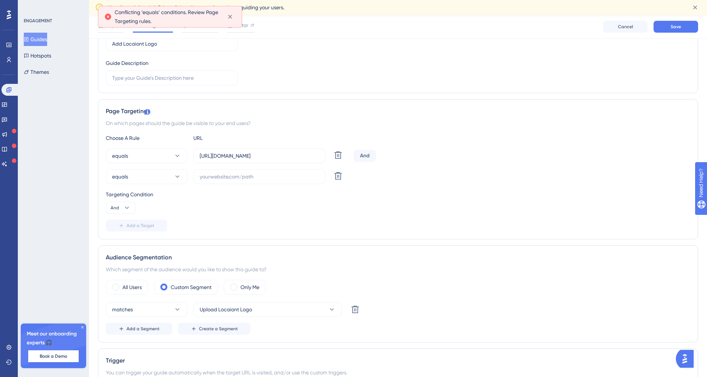
scroll to position [172, 6]
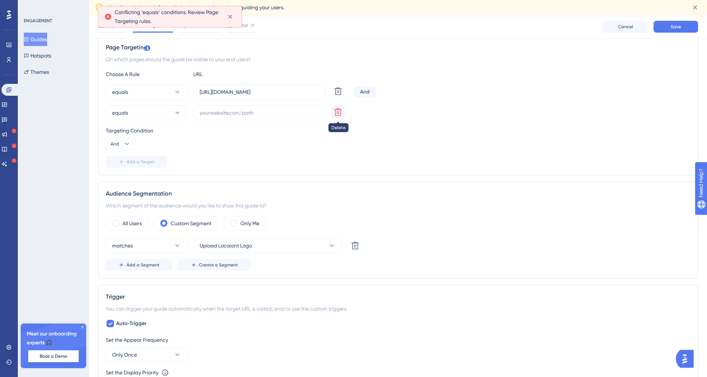
click at [332, 118] on button at bounding box center [338, 111] width 13 height 13
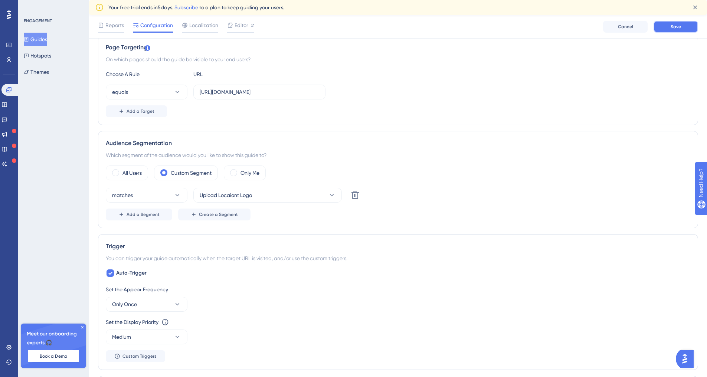
click at [686, 26] on button "Save" at bounding box center [676, 27] width 45 height 12
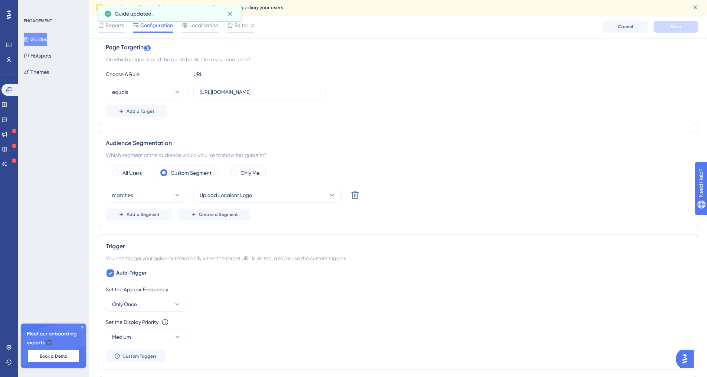
scroll to position [0, 5]
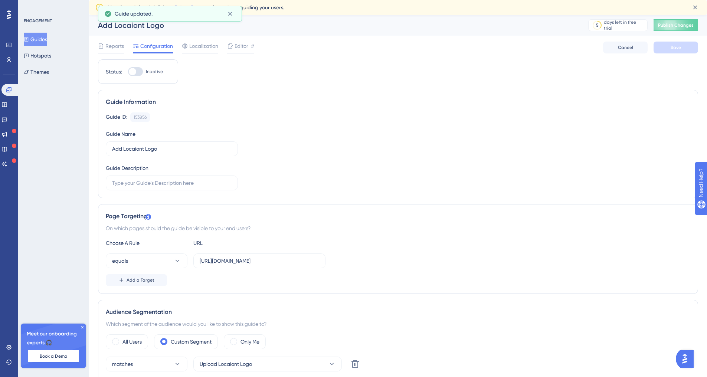
click at [130, 71] on div at bounding box center [132, 71] width 7 height 7
click at [128, 72] on input "Inactive" at bounding box center [128, 72] width 0 height 0
checkbox input "false"
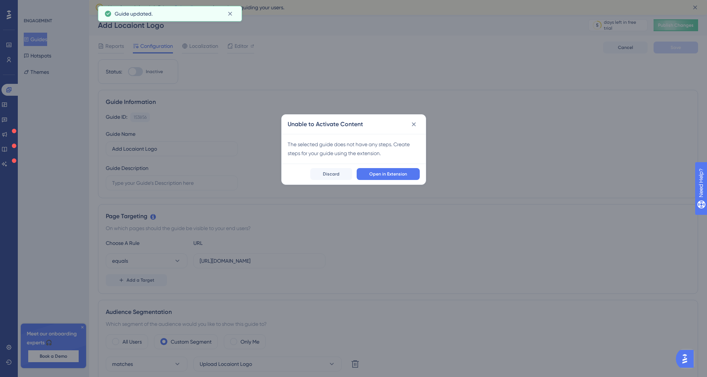
scroll to position [0, 0]
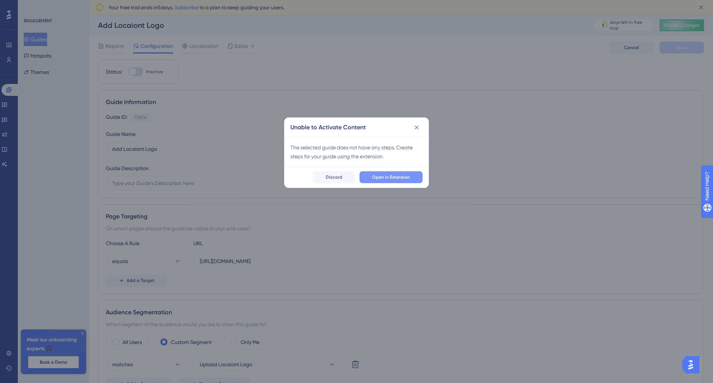
click at [384, 180] on button "Open in Extension" at bounding box center [390, 177] width 63 height 12
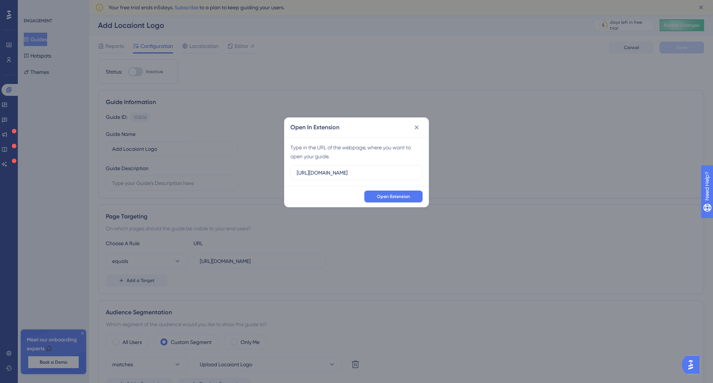
drag, startPoint x: 325, startPoint y: 178, endPoint x: 283, endPoint y: 178, distance: 42.3
click at [283, 178] on div "Open In Extension Type in the URL of the webpage, where you want to open your g…" at bounding box center [356, 191] width 713 height 383
type input "https://app.getqcall.com/business/list"
click at [382, 192] on button "Open Extension" at bounding box center [393, 196] width 58 height 12
click at [414, 127] on icon at bounding box center [416, 127] width 7 height 7
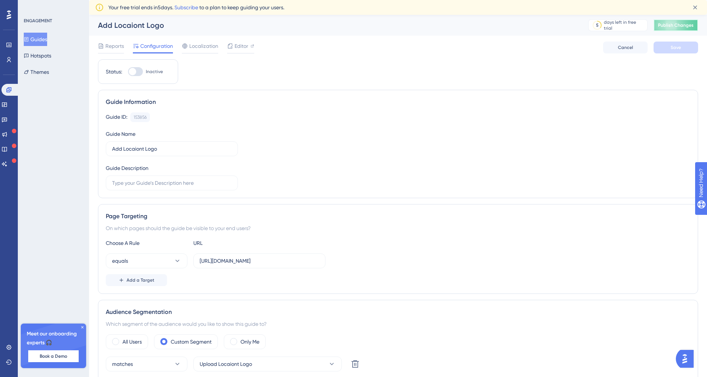
click at [672, 24] on span "Publish Changes" at bounding box center [676, 25] width 36 height 6
click at [133, 70] on div at bounding box center [132, 71] width 7 height 7
click at [128, 72] on input "Inactive" at bounding box center [128, 72] width 0 height 0
checkbox input "true"
click at [690, 45] on button "Save" at bounding box center [676, 48] width 45 height 12
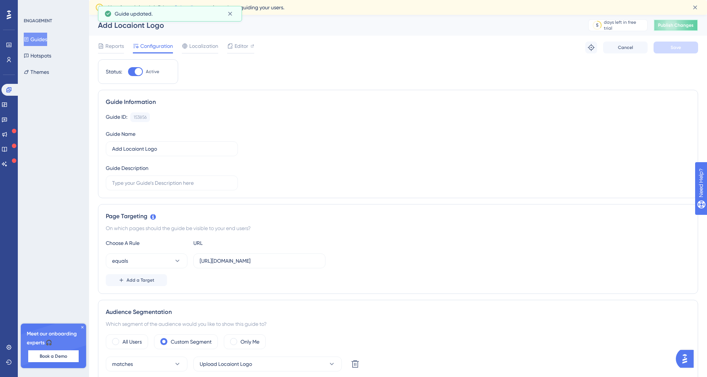
click at [688, 23] on span "Publish Changes" at bounding box center [676, 25] width 36 height 6
click at [245, 43] on span "Editor" at bounding box center [242, 46] width 14 height 9
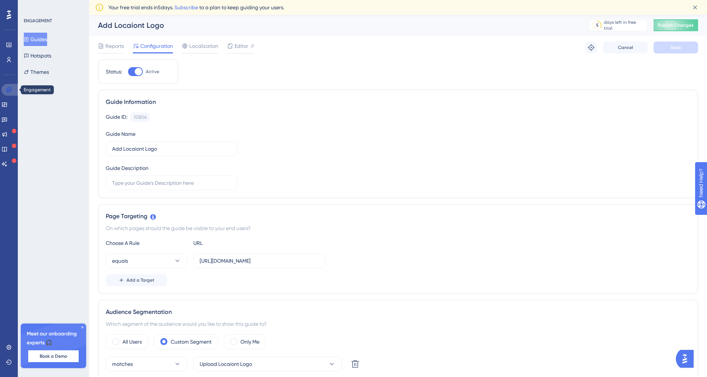
click at [5, 90] on link at bounding box center [10, 90] width 18 height 12
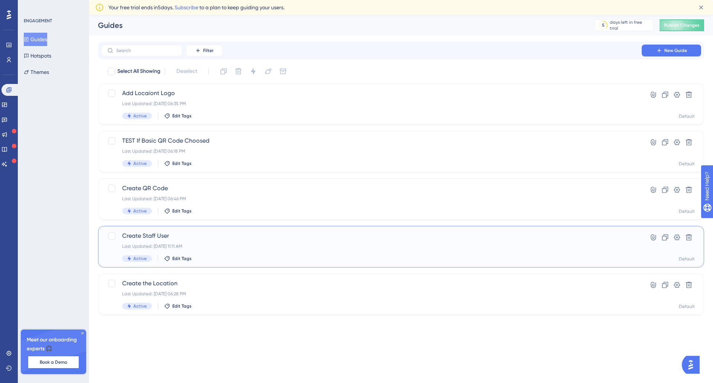
click at [215, 241] on div "Create Staff User Last Updated: Oct 07 2025, 11:11 AM Active Edit Tags" at bounding box center [371, 246] width 498 height 30
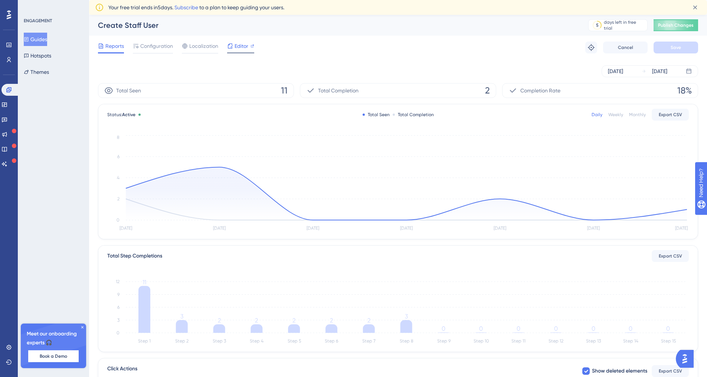
click at [238, 45] on span "Editor" at bounding box center [242, 46] width 14 height 9
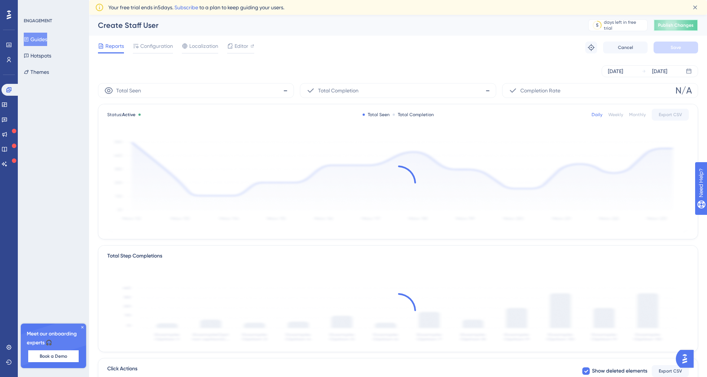
click at [693, 28] on button "Publish Changes" at bounding box center [676, 25] width 45 height 12
